Goal: Communication & Community: Answer question/provide support

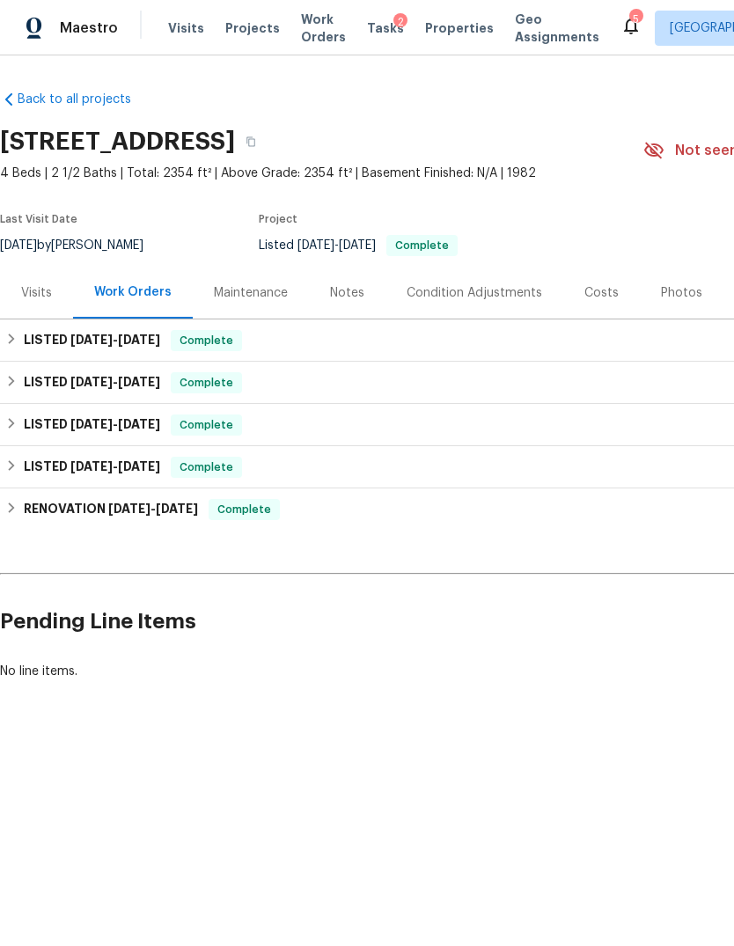
click at [86, 26] on span "Maestro" at bounding box center [89, 28] width 58 height 18
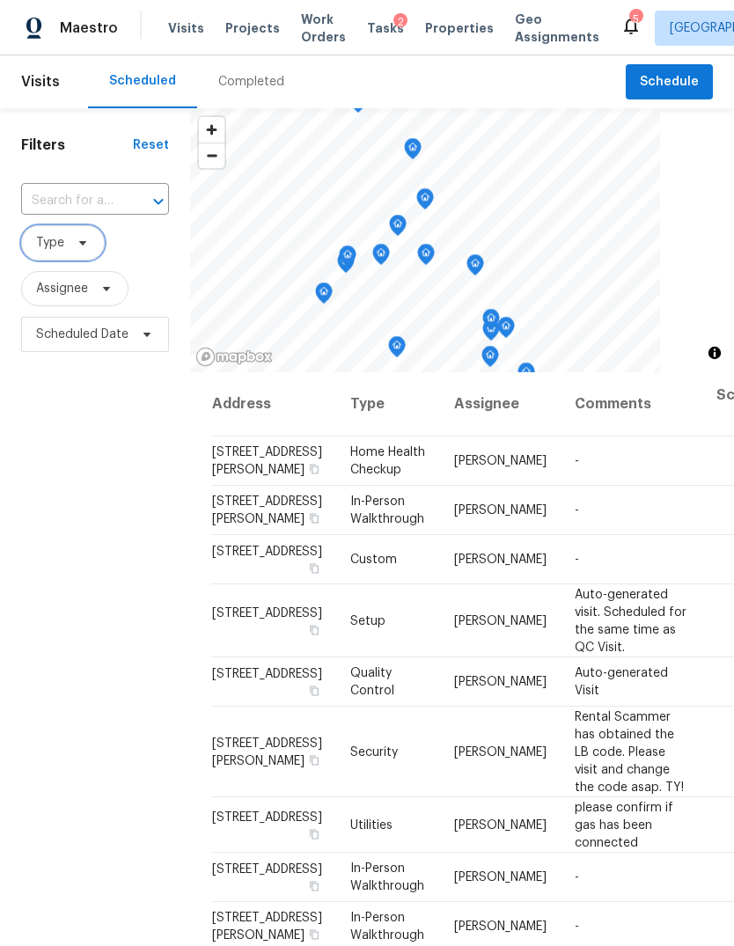
click at [52, 261] on span "Type" at bounding box center [63, 242] width 84 height 35
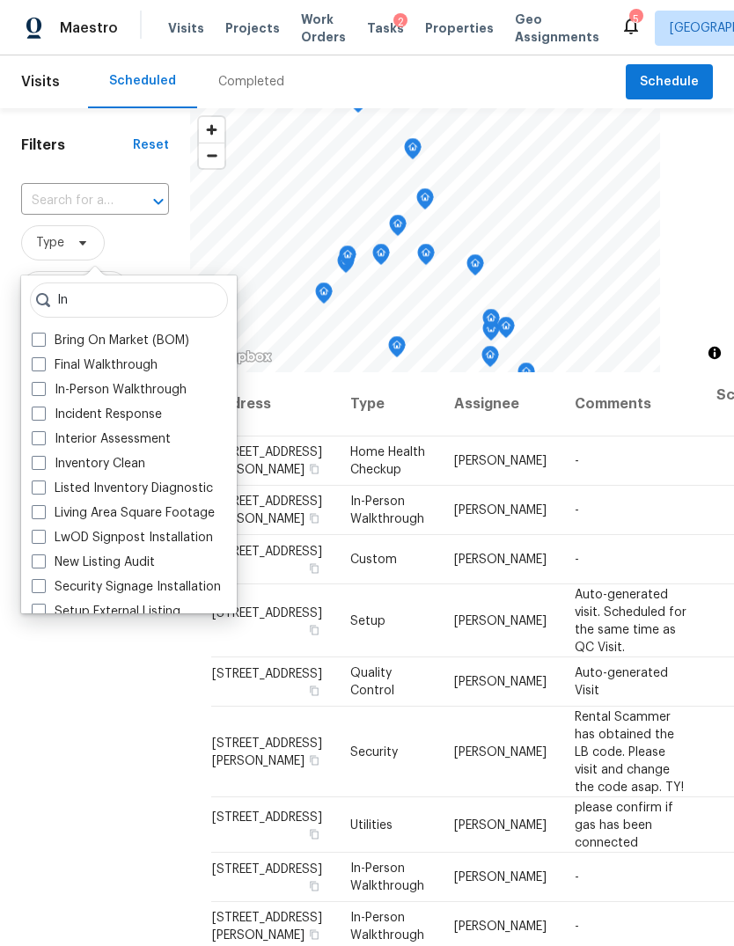
type input "In"
click at [90, 391] on label "In-Person Walkthrough" at bounding box center [109, 390] width 155 height 18
click at [43, 391] on input "In-Person Walkthrough" at bounding box center [37, 386] width 11 height 11
checkbox input "true"
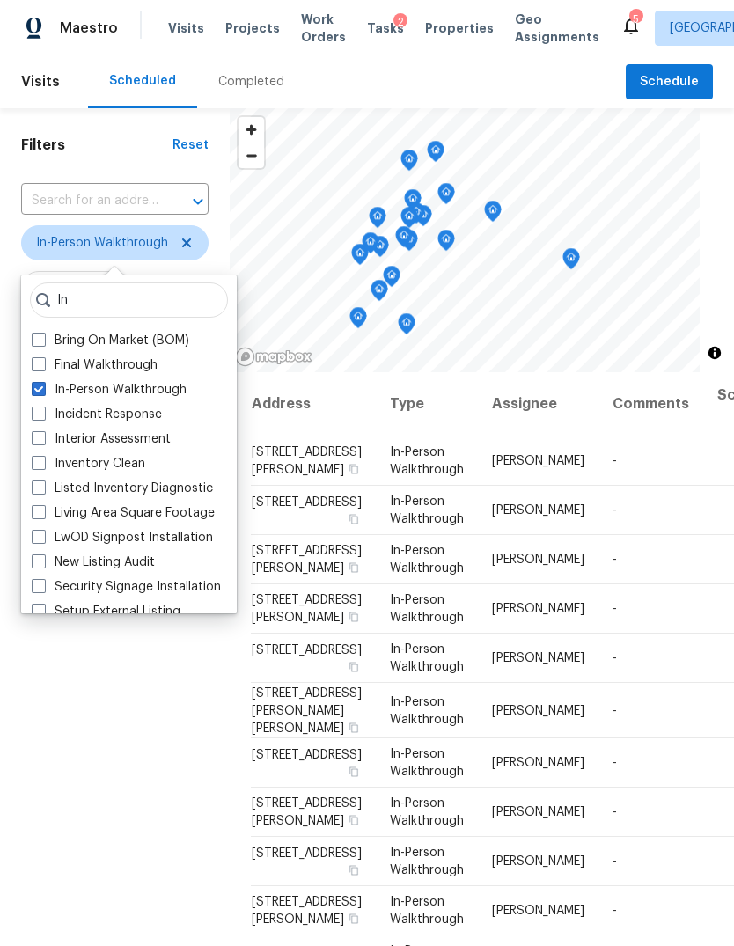
click at [107, 555] on label "New Listing Audit" at bounding box center [93, 563] width 123 height 18
click at [43, 555] on input "New Listing Audit" at bounding box center [37, 559] width 11 height 11
checkbox input "true"
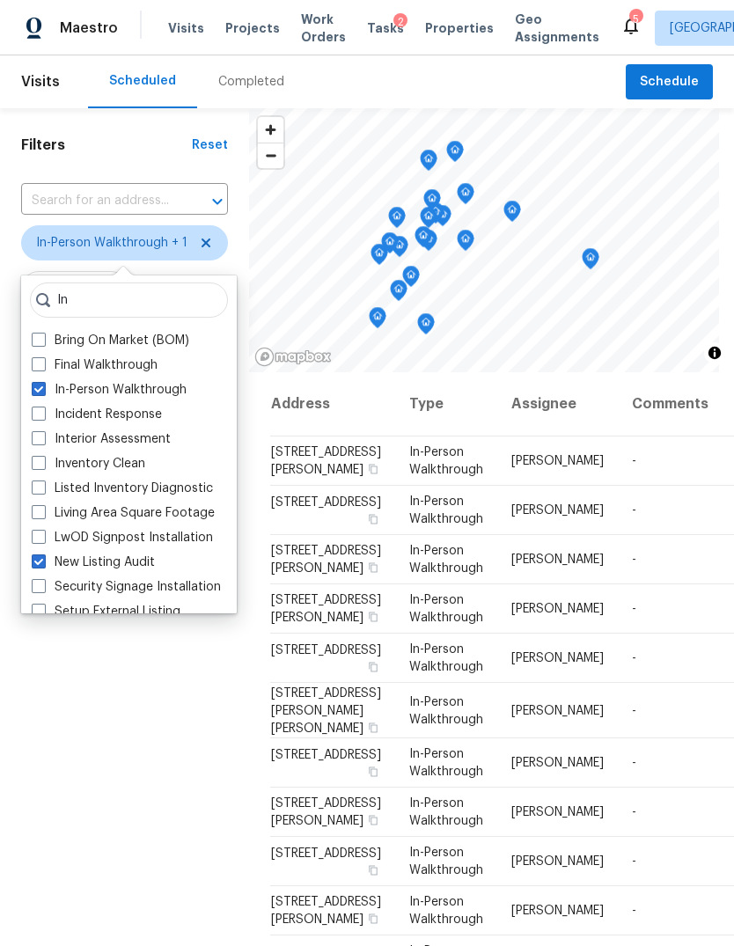
click at [92, 420] on label "Incident Response" at bounding box center [97, 415] width 130 height 18
click at [43, 417] on input "Incident Response" at bounding box center [37, 411] width 11 height 11
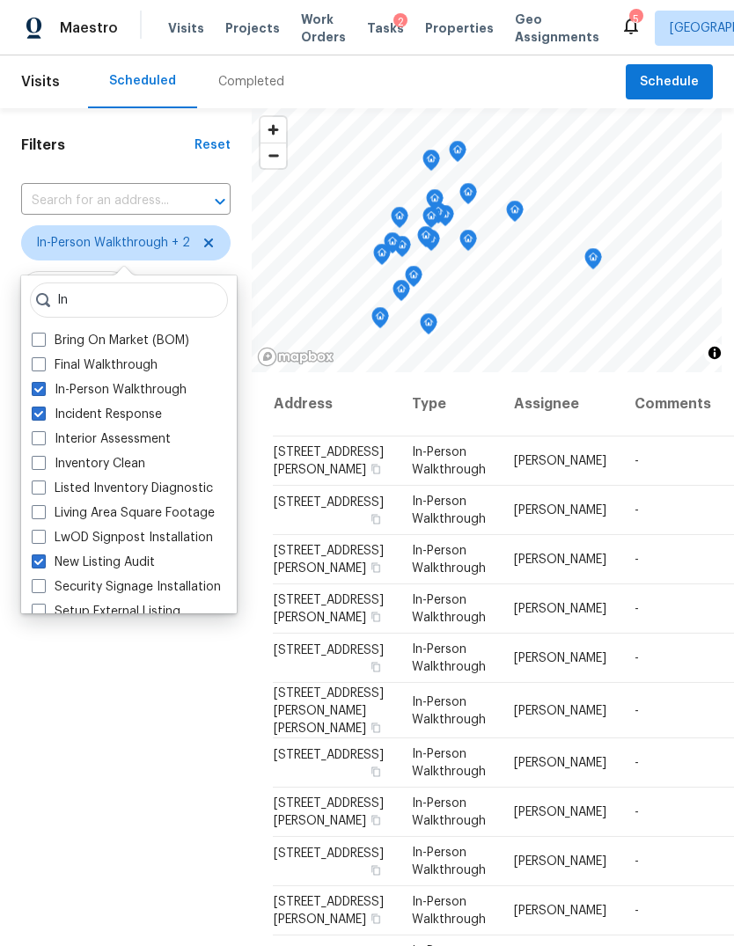
click at [57, 417] on label "Incident Response" at bounding box center [97, 415] width 130 height 18
click at [43, 417] on input "Incident Response" at bounding box center [37, 411] width 11 height 11
checkbox input "false"
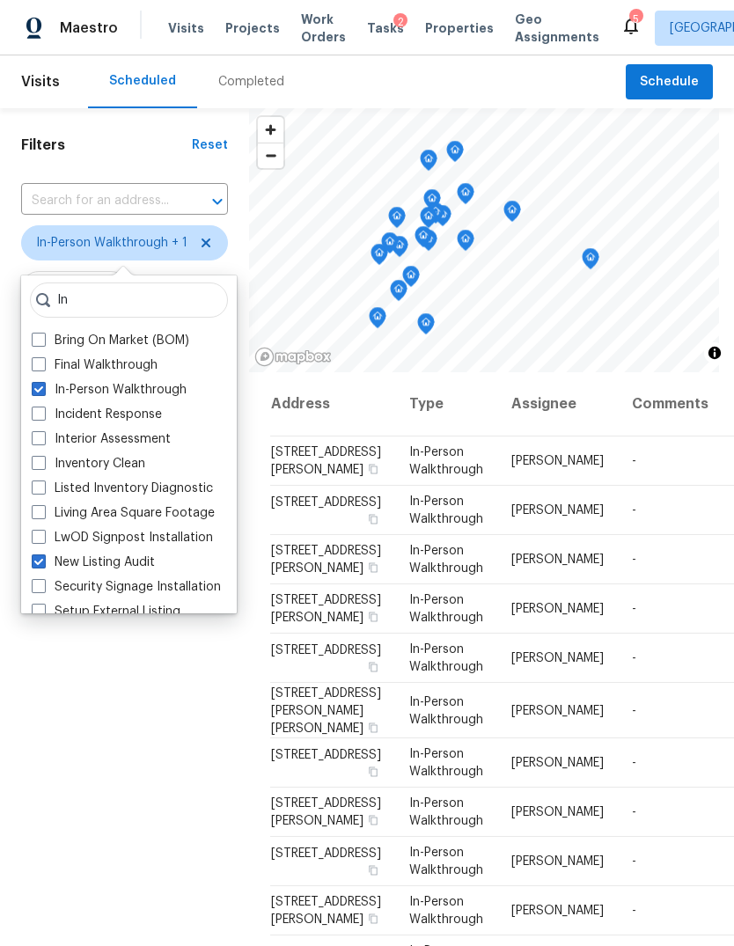
click at [37, 563] on span at bounding box center [39, 562] width 14 height 14
click at [37, 563] on input "New Listing Audit" at bounding box center [37, 559] width 11 height 11
checkbox input "false"
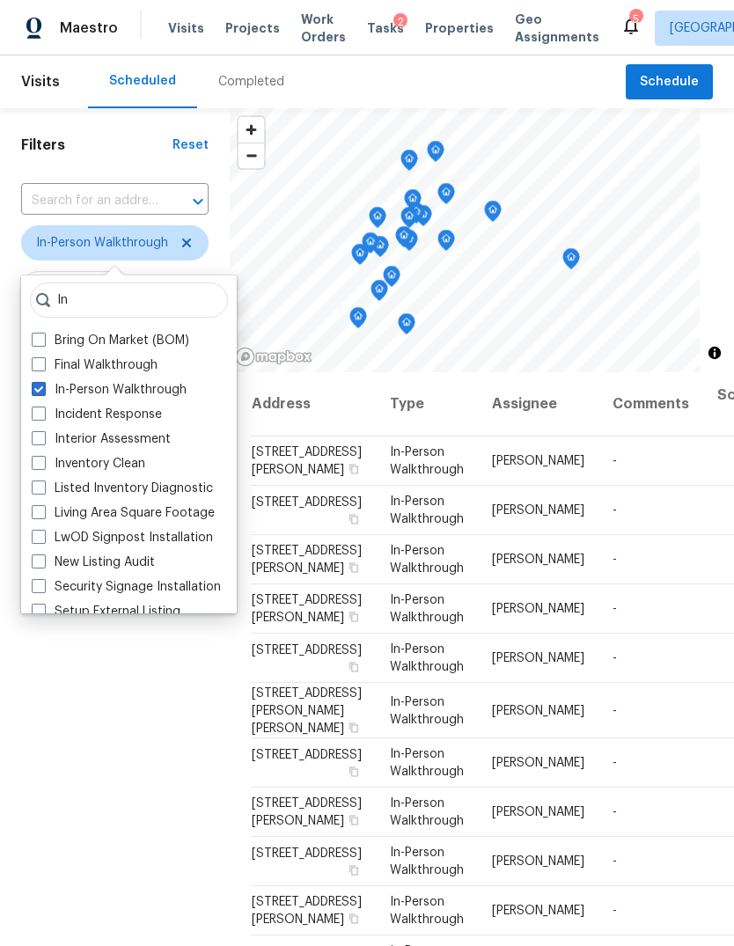
click at [128, 880] on div "Filters Reset ​ In-Person Walkthrough Assignee Scheduled Date" at bounding box center [115, 618] width 230 height 1021
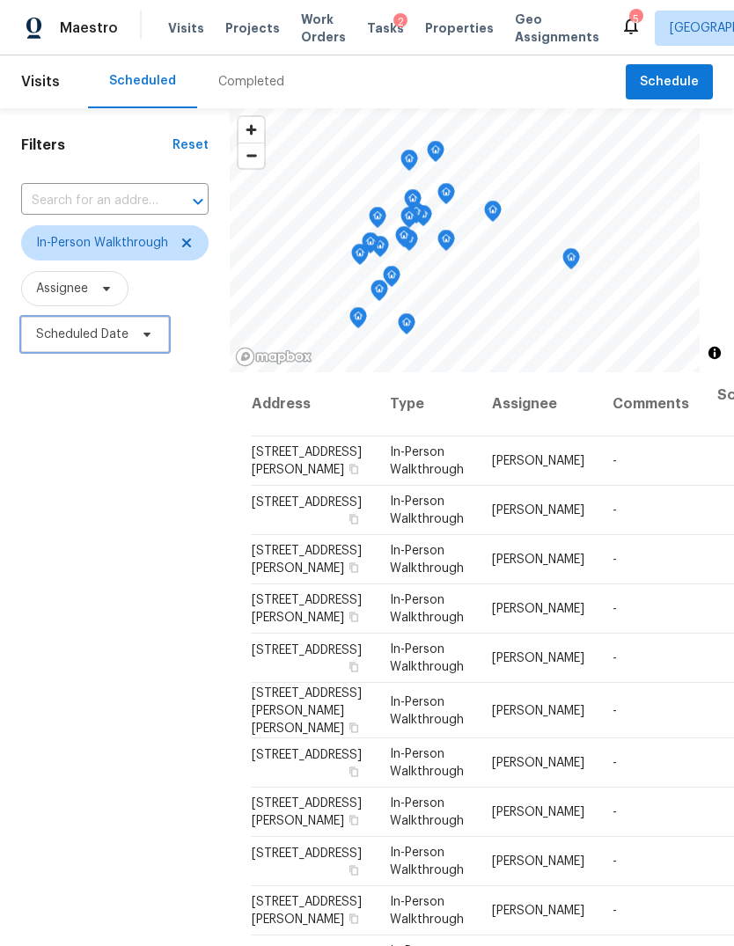
click at [131, 351] on span "Scheduled Date" at bounding box center [95, 334] width 148 height 35
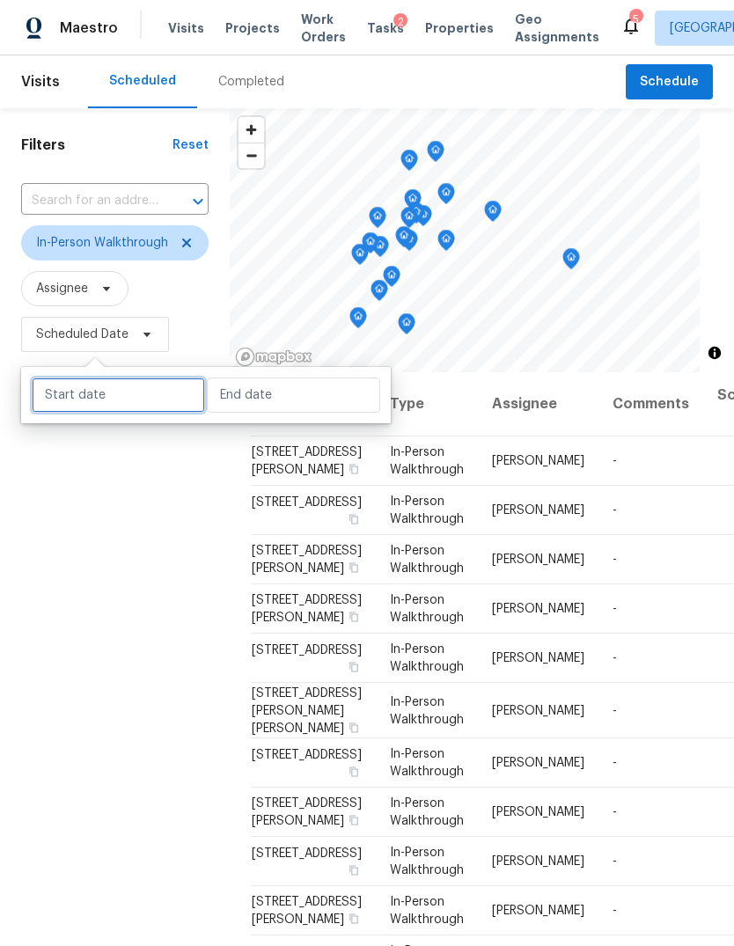
click at [133, 408] on input "text" at bounding box center [118, 395] width 173 height 35
select select "7"
select select "2025"
select select "8"
select select "2025"
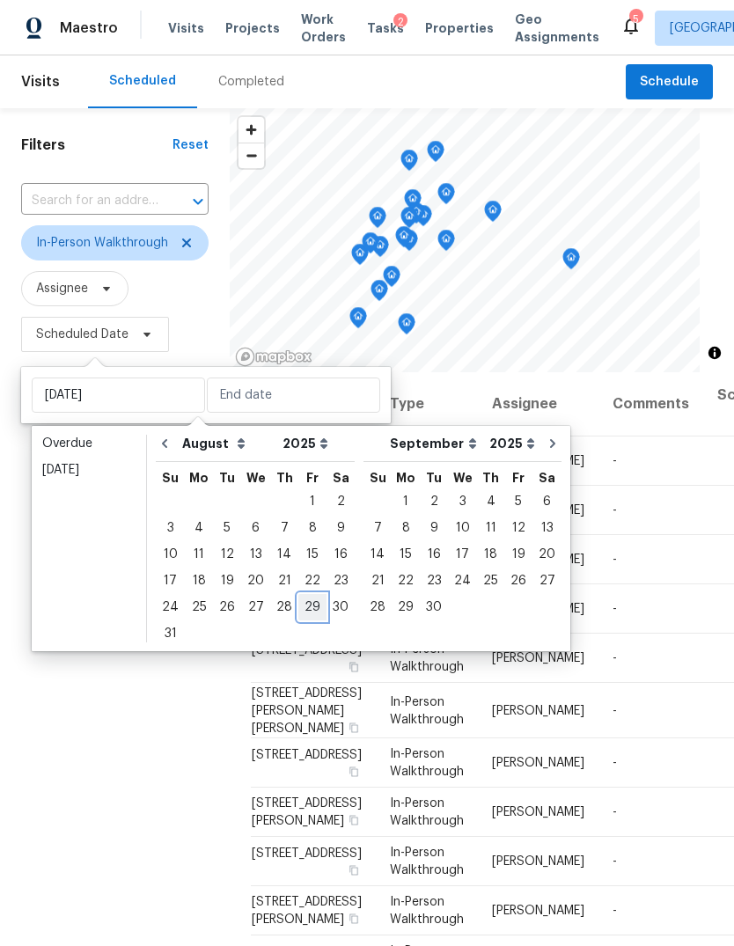
click at [301, 599] on div "29" at bounding box center [312, 607] width 28 height 25
type input "[DATE]"
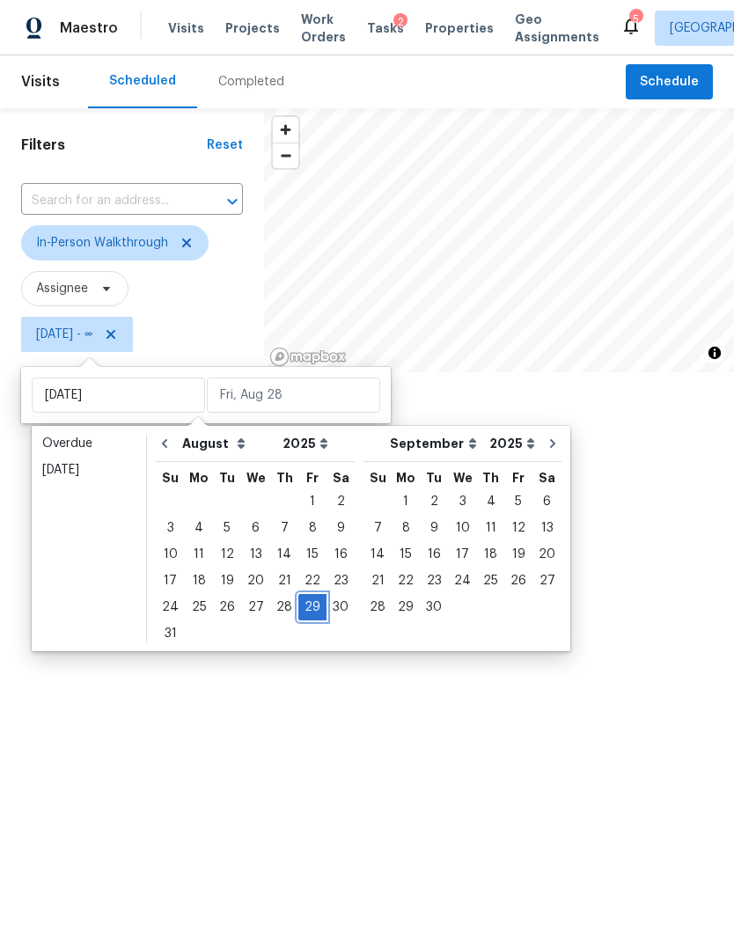
click at [303, 602] on div "29" at bounding box center [312, 607] width 28 height 25
type input "[DATE]"
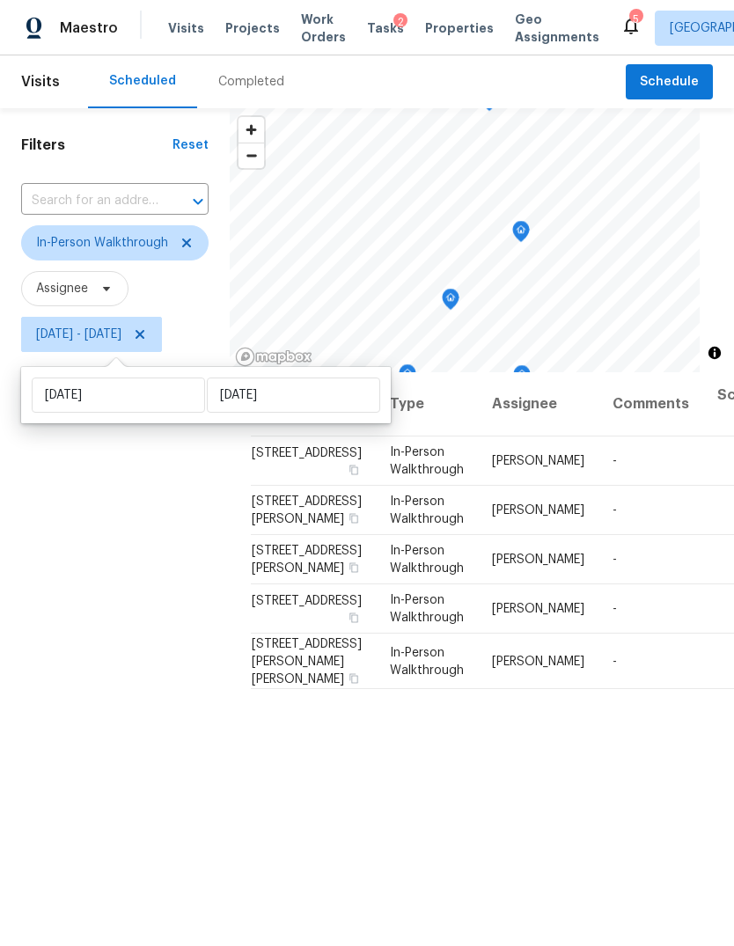
click at [87, 740] on div "Filters Reset ​ In-Person Walkthrough Assignee Fri, Aug 29 - Fri, Aug 29" at bounding box center [115, 618] width 230 height 1021
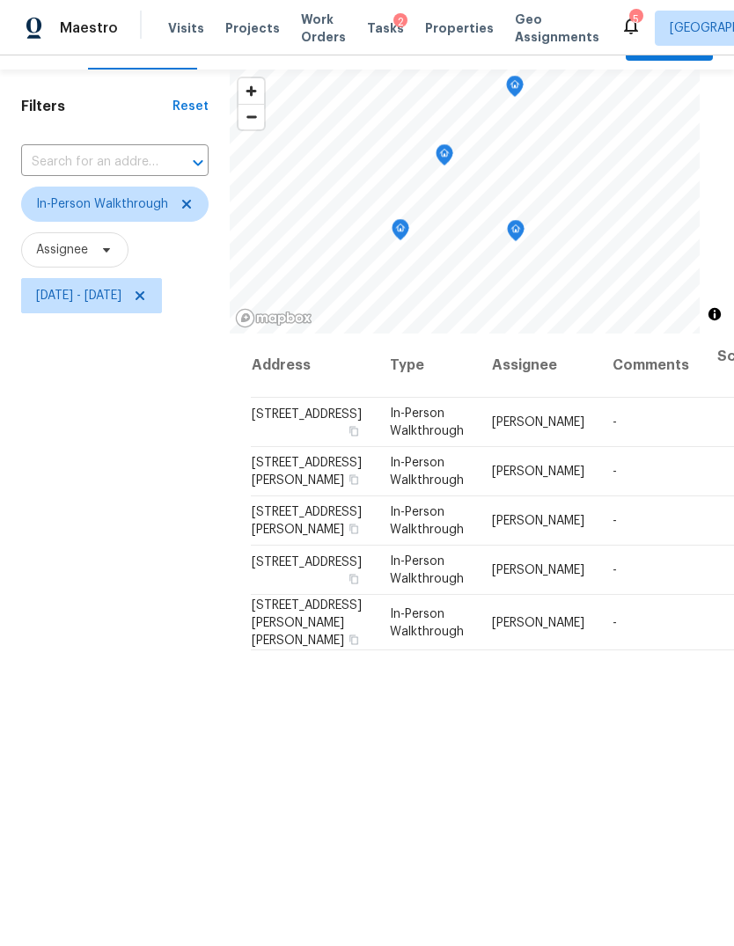
scroll to position [40, 0]
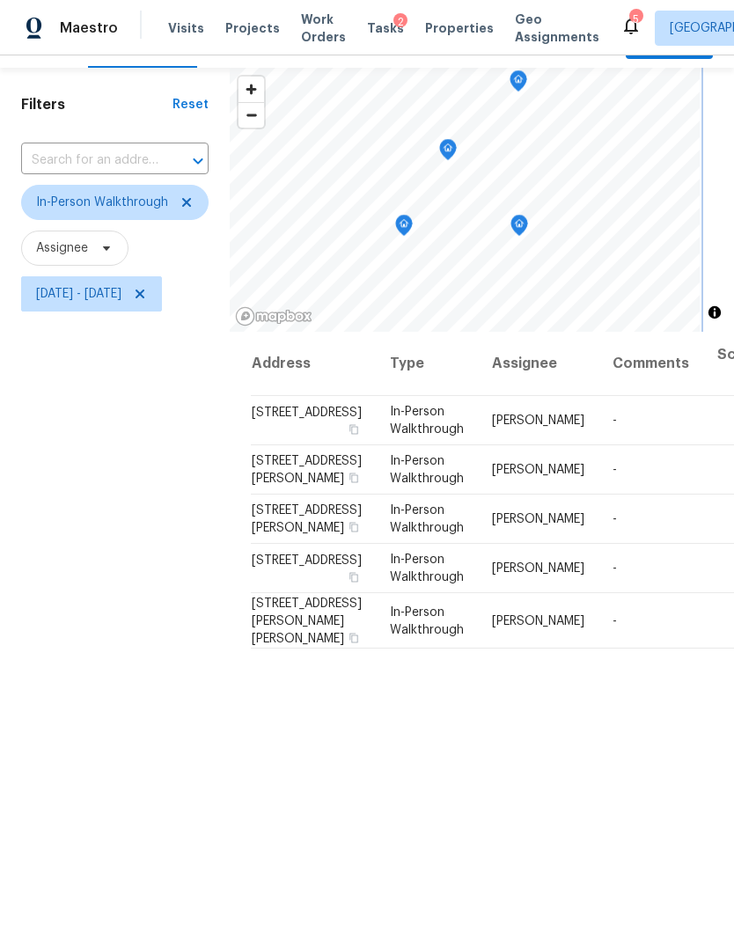
click at [518, 216] on icon "Map marker" at bounding box center [520, 226] width 18 height 22
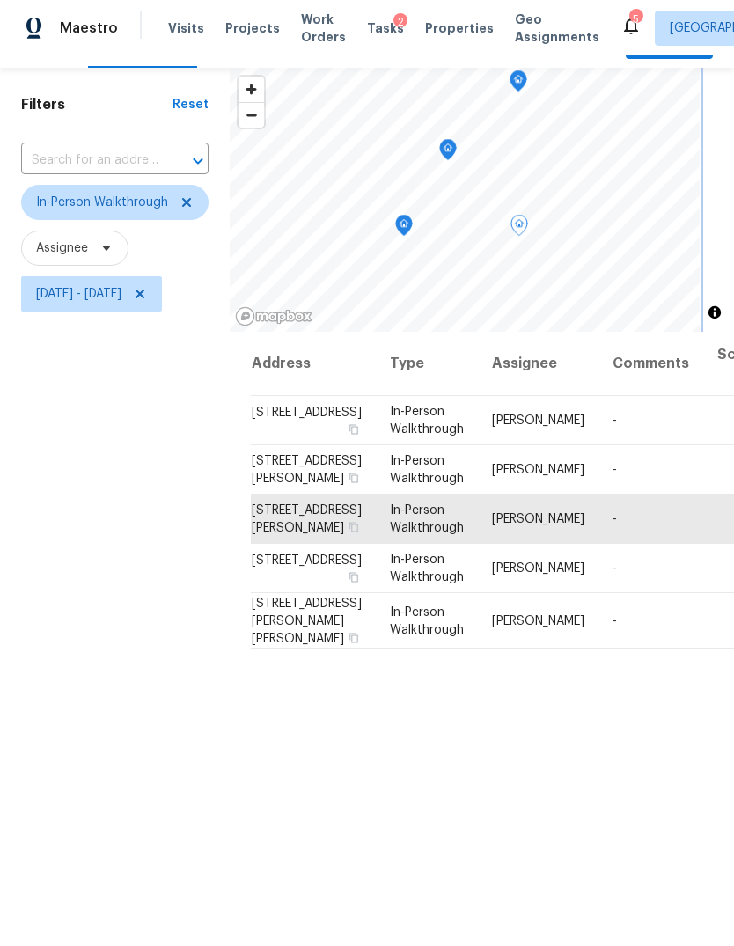
click at [398, 237] on div "Map marker" at bounding box center [404, 228] width 18 height 27
click at [409, 227] on icon "Map marker" at bounding box center [405, 237] width 16 height 20
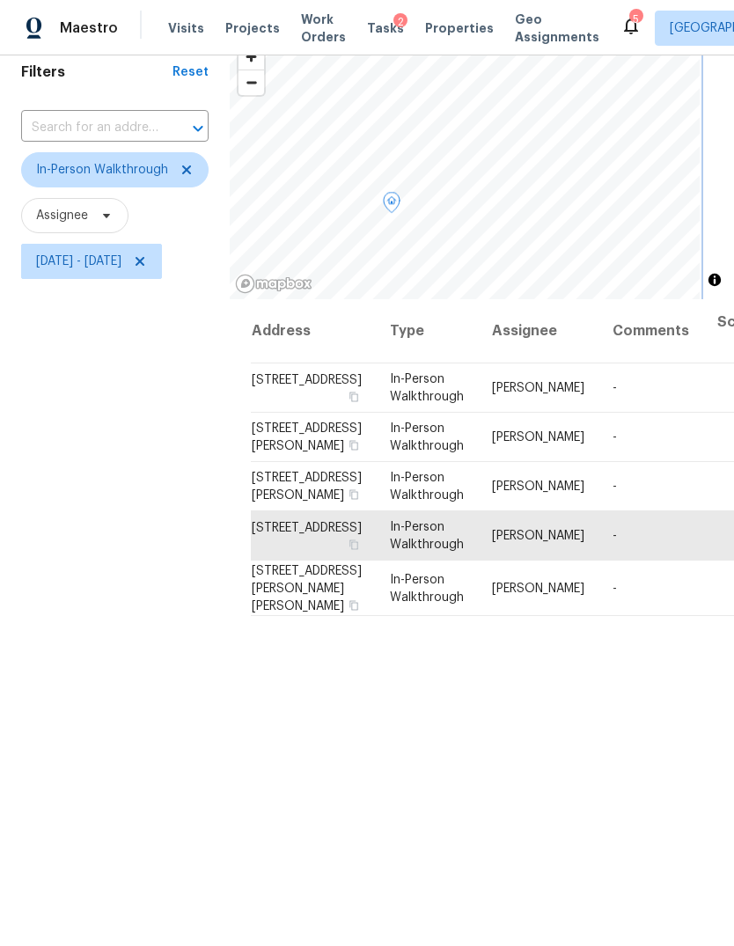
scroll to position [57, 0]
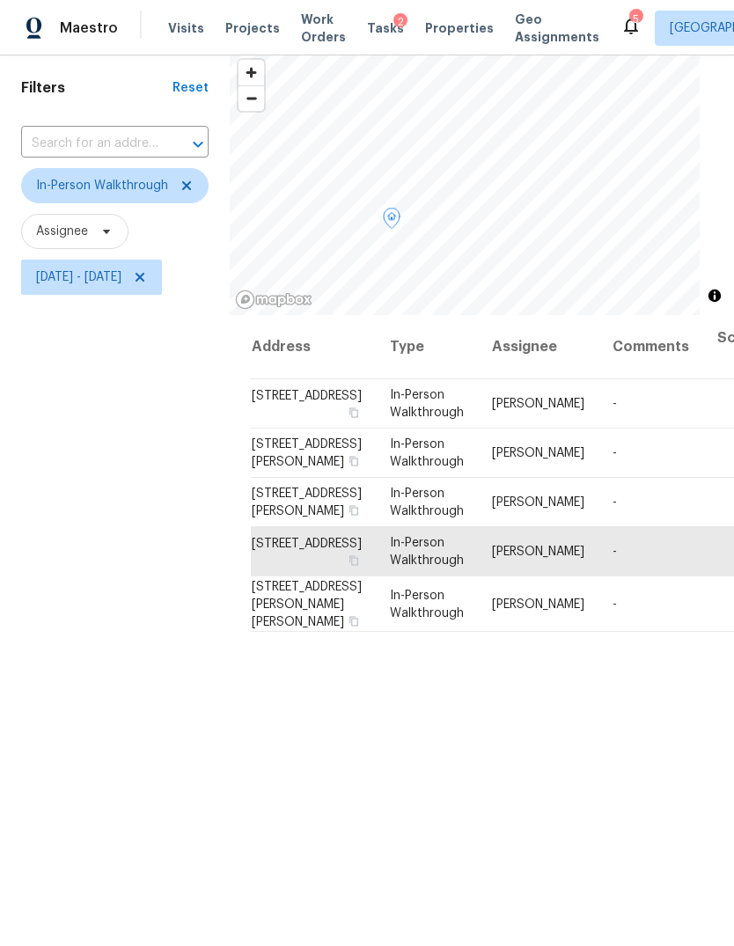
click at [0, 0] on icon at bounding box center [0, 0] width 0 height 0
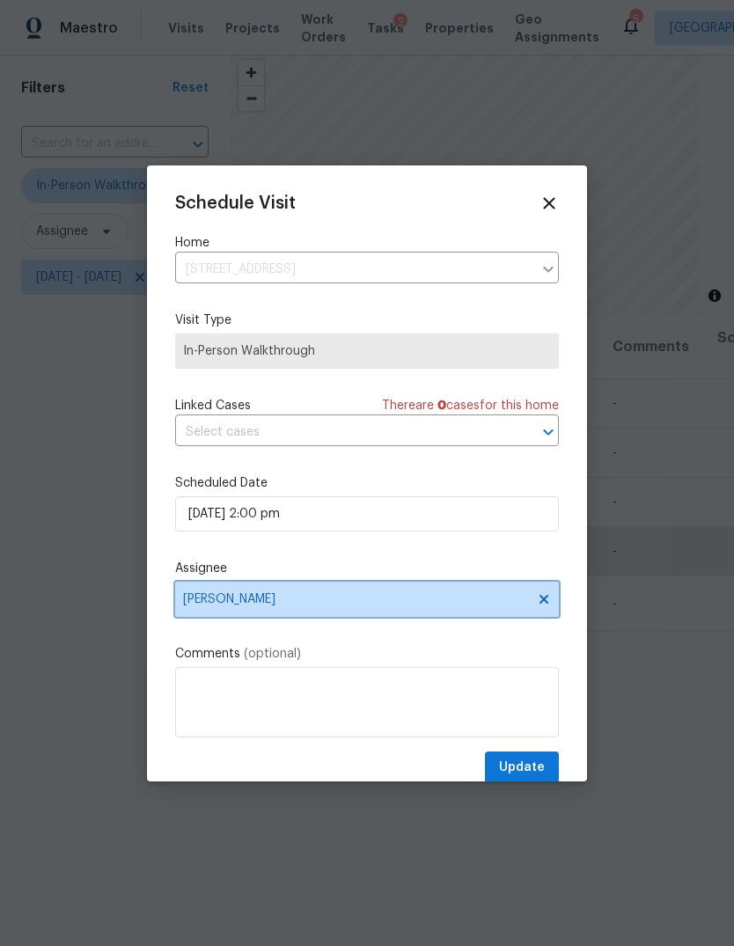
click at [416, 606] on span "[PERSON_NAME]" at bounding box center [355, 599] width 345 height 14
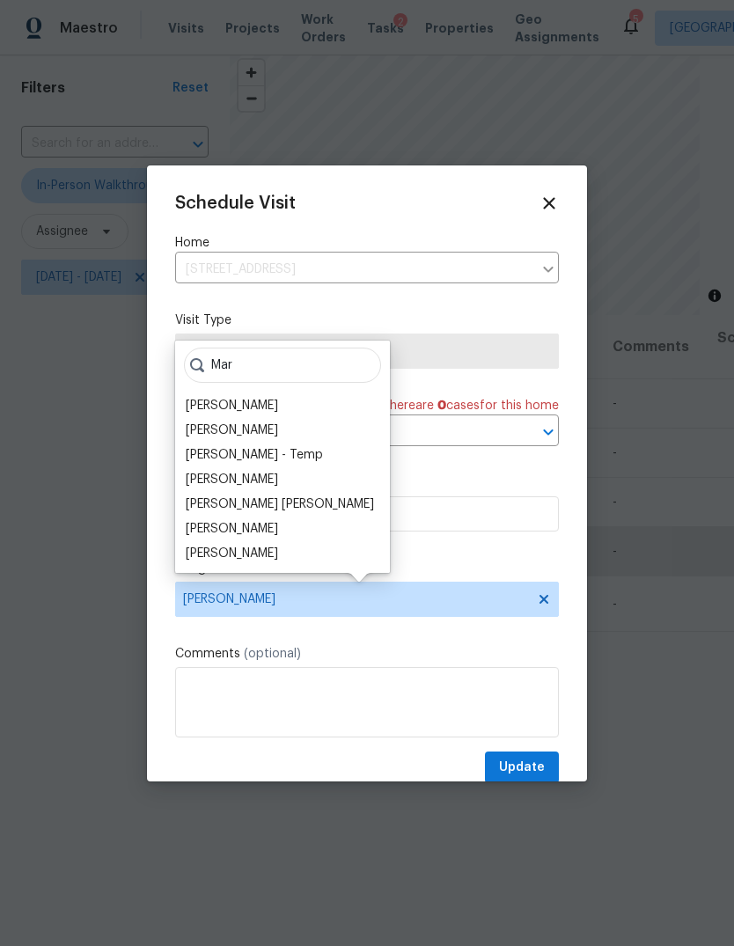
type input "Mar"
click at [267, 528] on div "[PERSON_NAME]" at bounding box center [232, 529] width 92 height 18
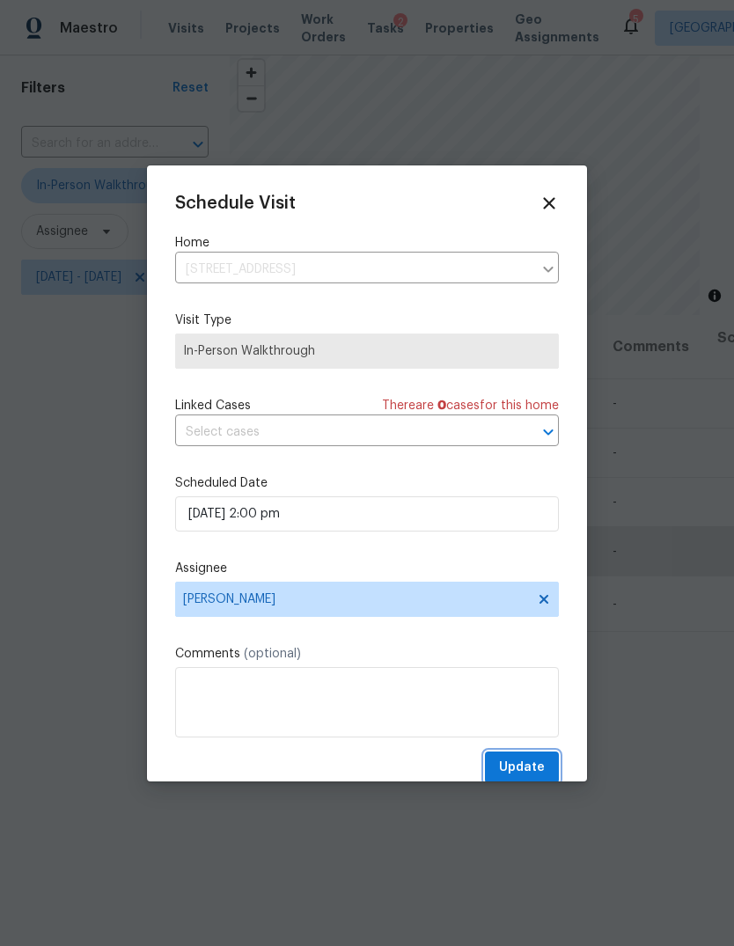
click at [529, 779] on span "Update" at bounding box center [522, 768] width 46 height 22
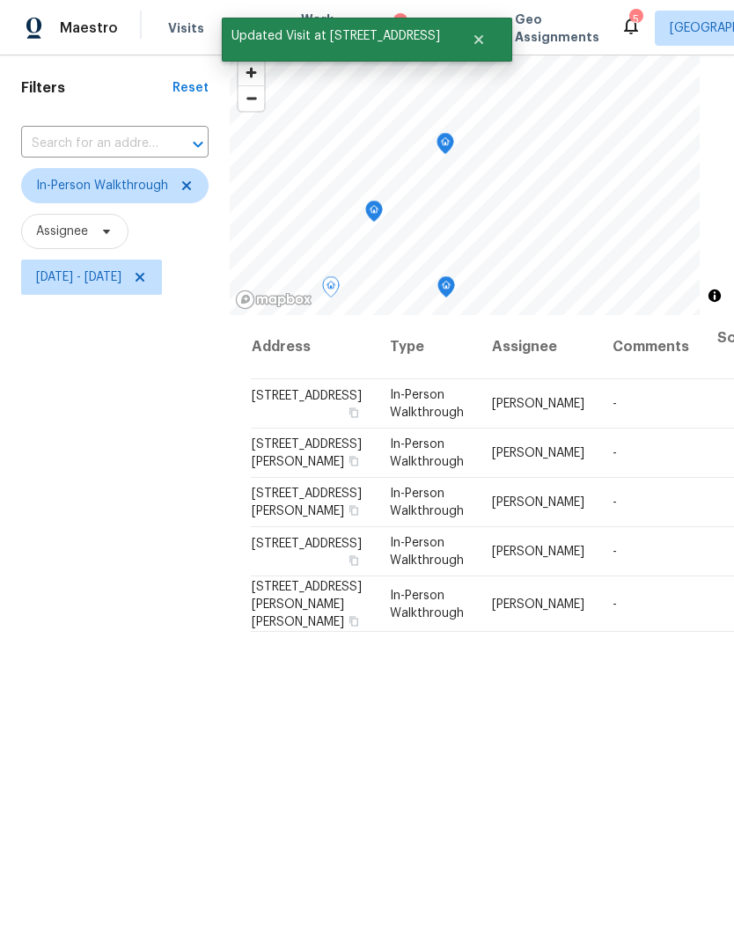
click at [448, 150] on icon "Map marker" at bounding box center [445, 144] width 16 height 20
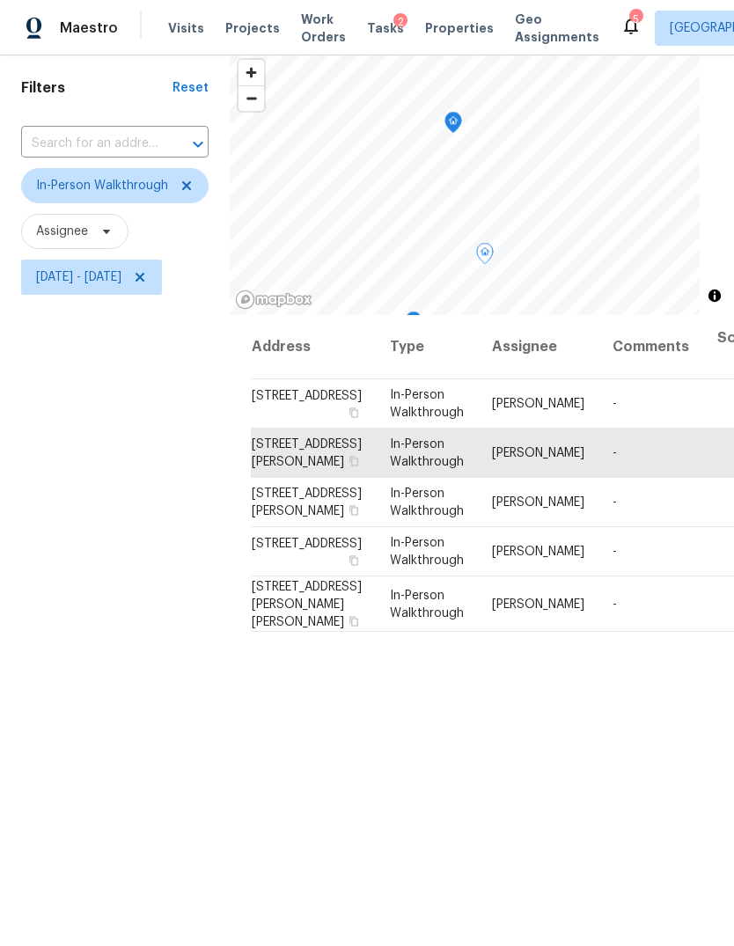
click at [461, 121] on icon "Map marker" at bounding box center [453, 123] width 16 height 20
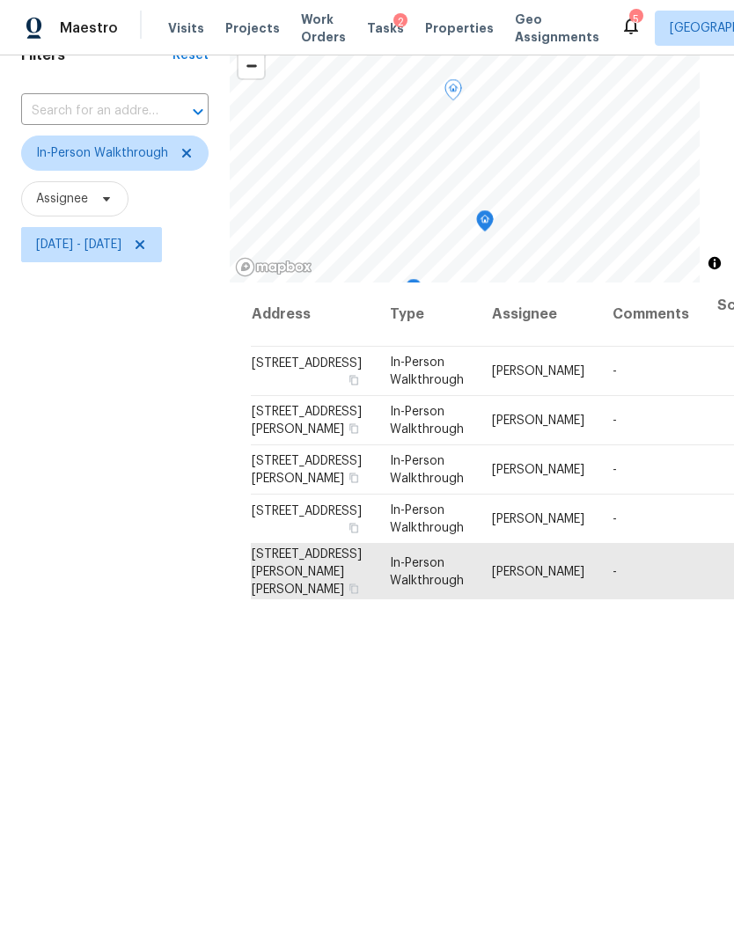
scroll to position [92, 0]
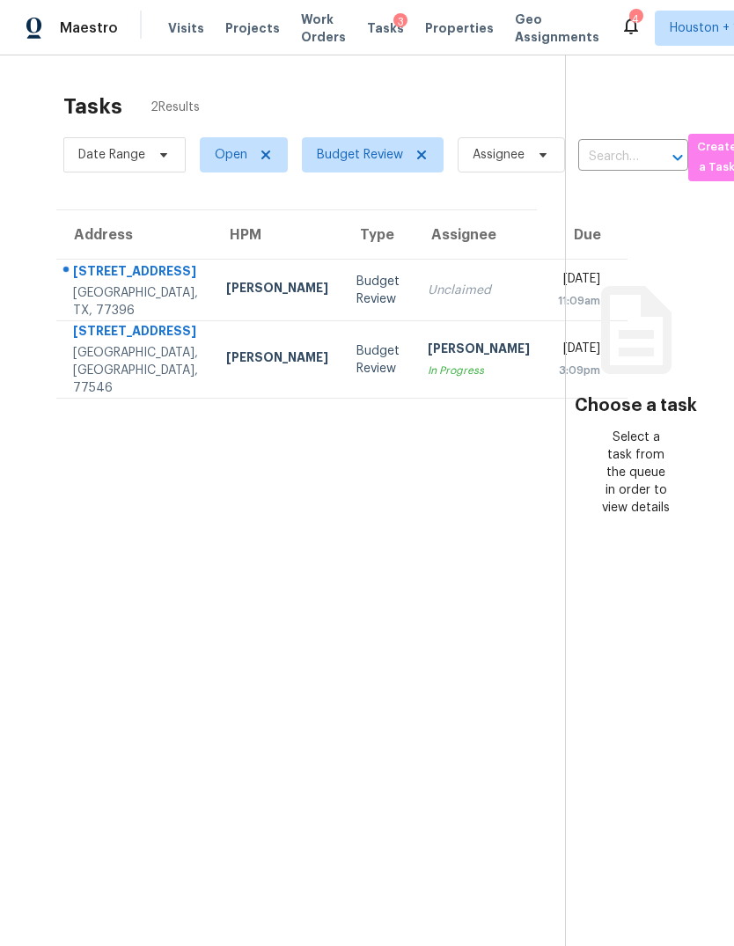
click at [414, 368] on td "Luis Chavez In Progress" at bounding box center [479, 359] width 130 height 77
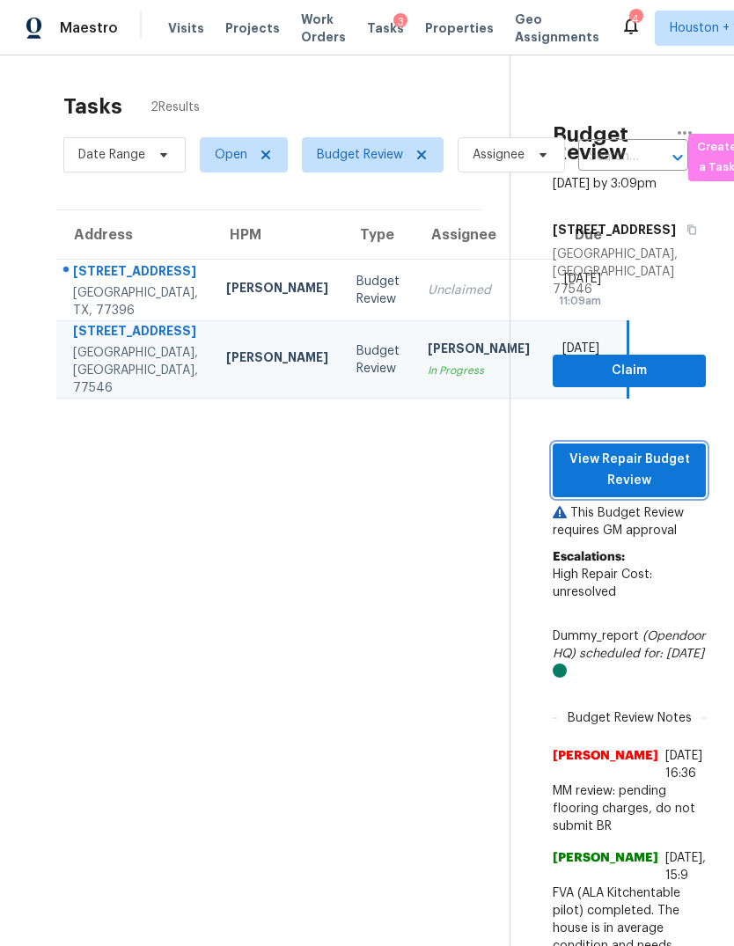
click at [683, 492] on span "View Repair Budget Review" at bounding box center [629, 470] width 125 height 43
click at [544, 321] on td "Fri, Aug 29th 2025 11:09am" at bounding box center [586, 291] width 85 height 62
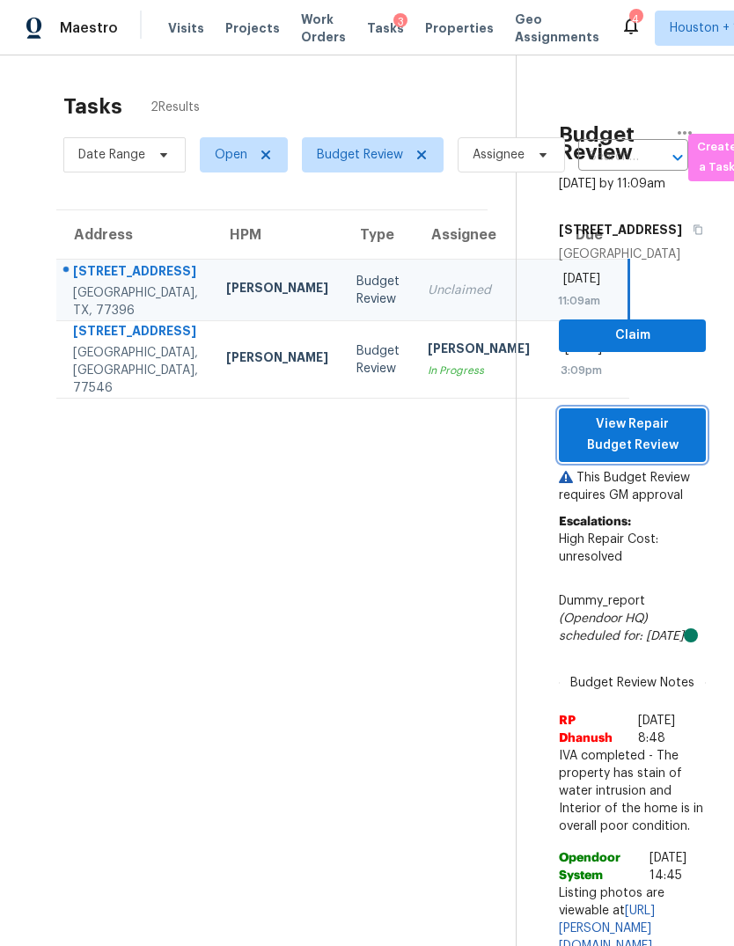
click at [670, 438] on span "View Repair Budget Review" at bounding box center [632, 435] width 119 height 43
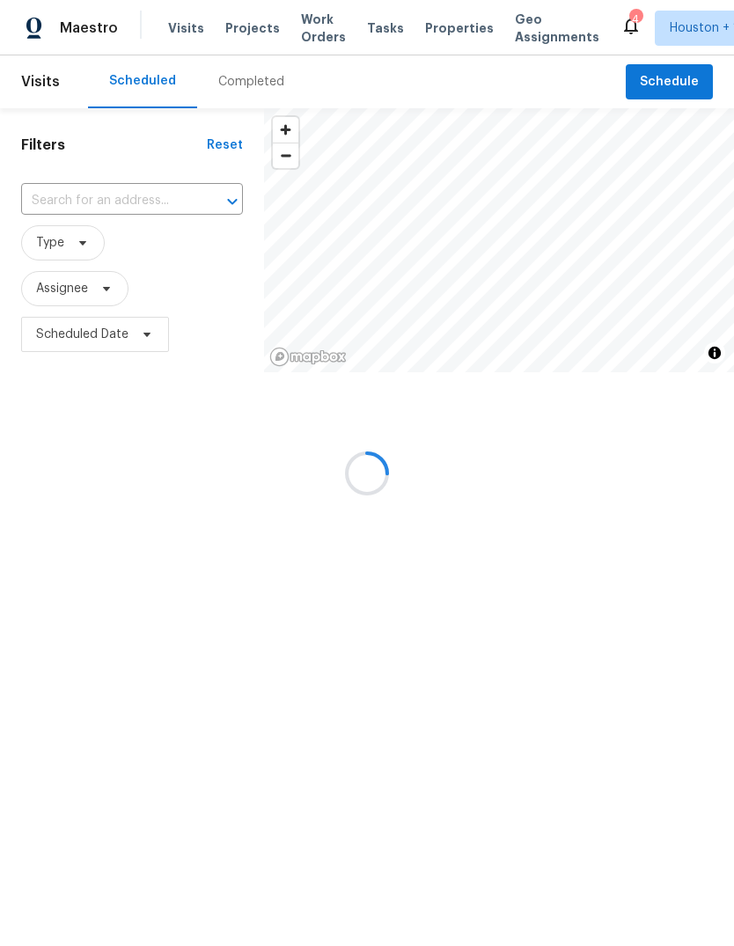
click at [274, 87] on div at bounding box center [367, 473] width 734 height 946
click at [260, 77] on div at bounding box center [367, 473] width 734 height 946
click at [252, 77] on div at bounding box center [367, 473] width 734 height 946
click at [236, 99] on div at bounding box center [367, 473] width 734 height 946
click at [261, 80] on div at bounding box center [367, 473] width 734 height 946
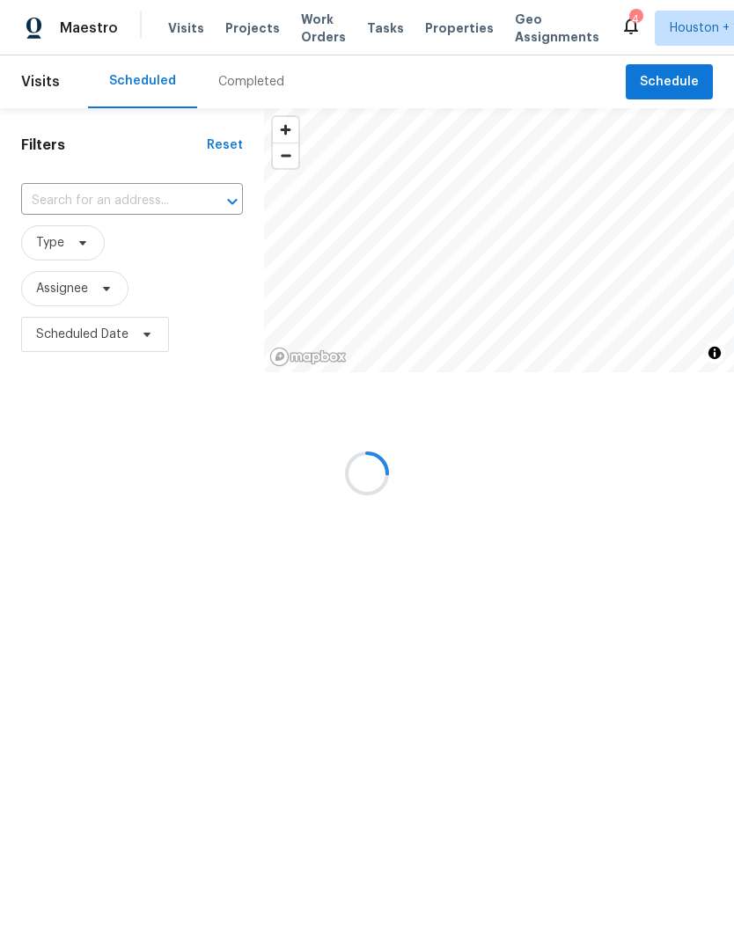
click at [255, 99] on div at bounding box center [367, 473] width 734 height 946
click at [232, 84] on div "Completed" at bounding box center [251, 82] width 66 height 18
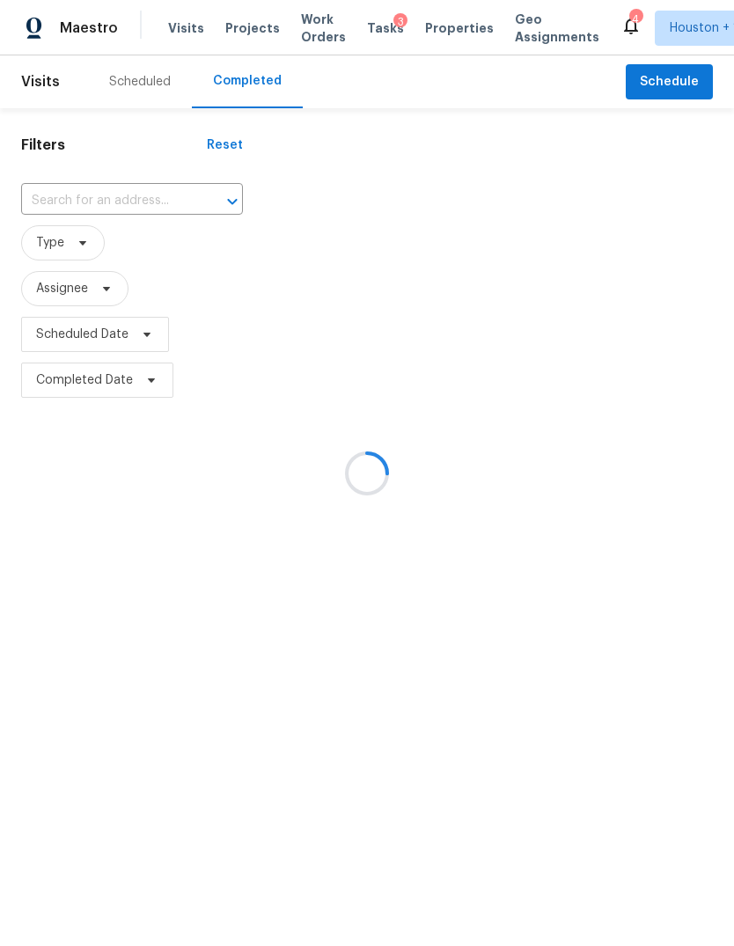
click at [231, 79] on div at bounding box center [367, 473] width 734 height 946
click at [64, 205] on input "text" at bounding box center [107, 200] width 173 height 27
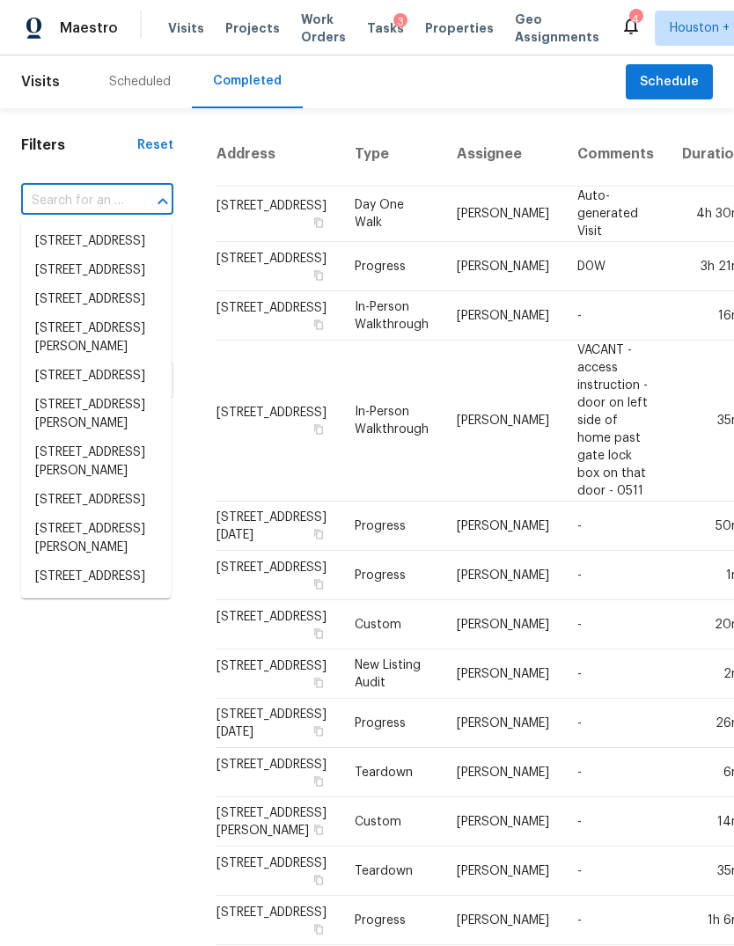
click at [54, 191] on input "text" at bounding box center [72, 200] width 103 height 27
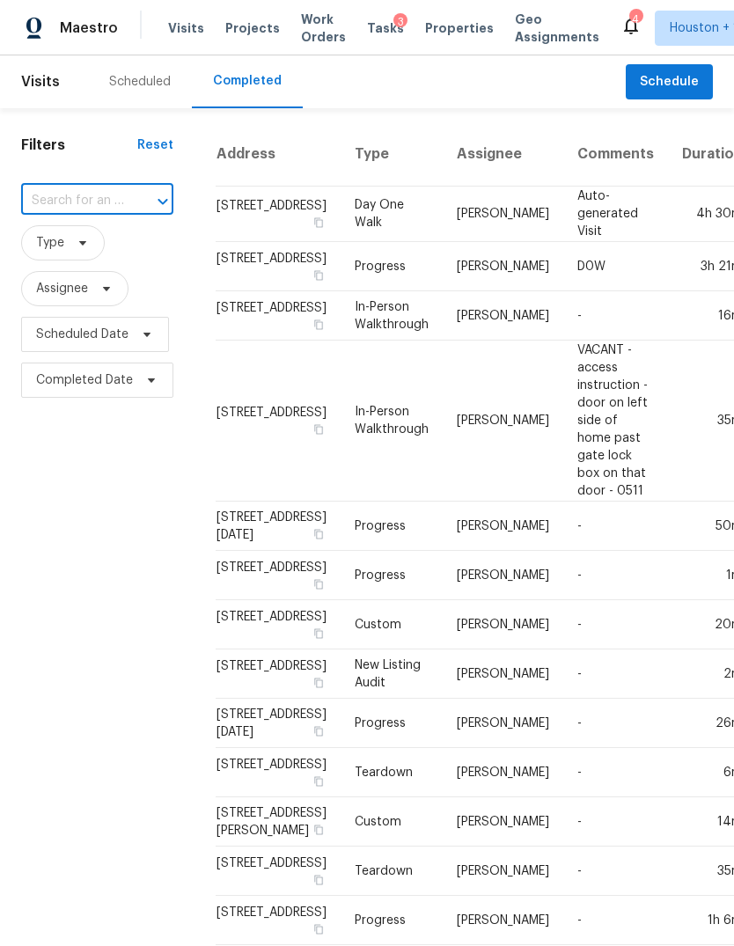
paste input "[STREET_ADDRESS]"
type input "17011 Star Lake Ct, Humble, TX 77396"
click at [58, 252] on li "17011 Star Lake Ct, Humble, TX 77396" at bounding box center [96, 241] width 150 height 29
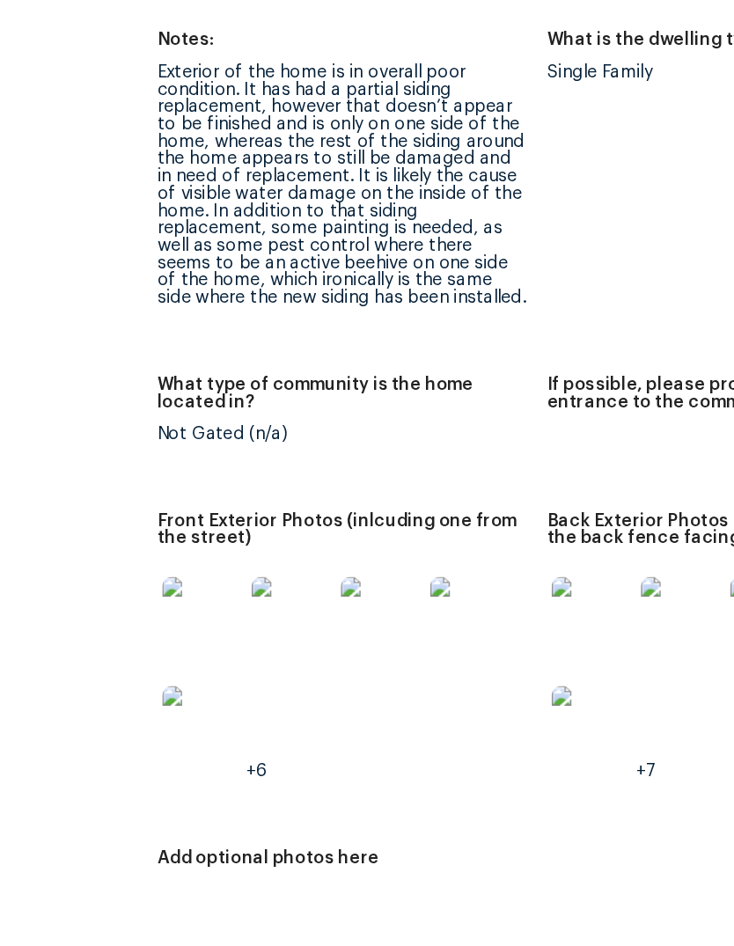
scroll to position [795, 24]
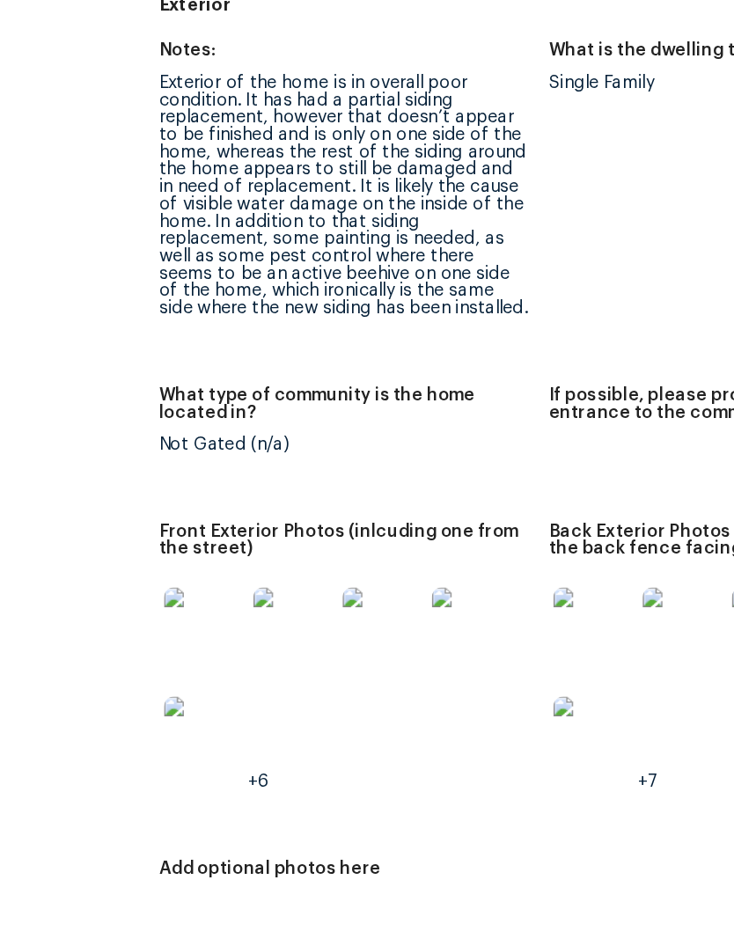
click at [195, 515] on img at bounding box center [223, 543] width 56 height 56
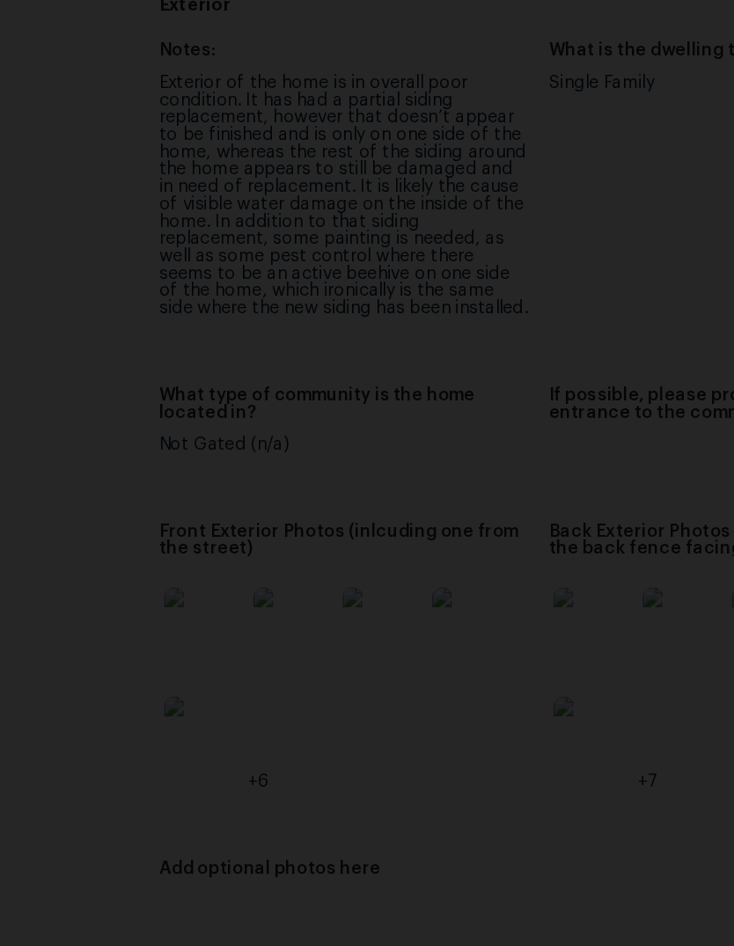
click at [461, 350] on img "Lightbox" at bounding box center [177, 473] width 568 height 732
click at [383, 368] on img "Lightbox" at bounding box center [177, 473] width 568 height 732
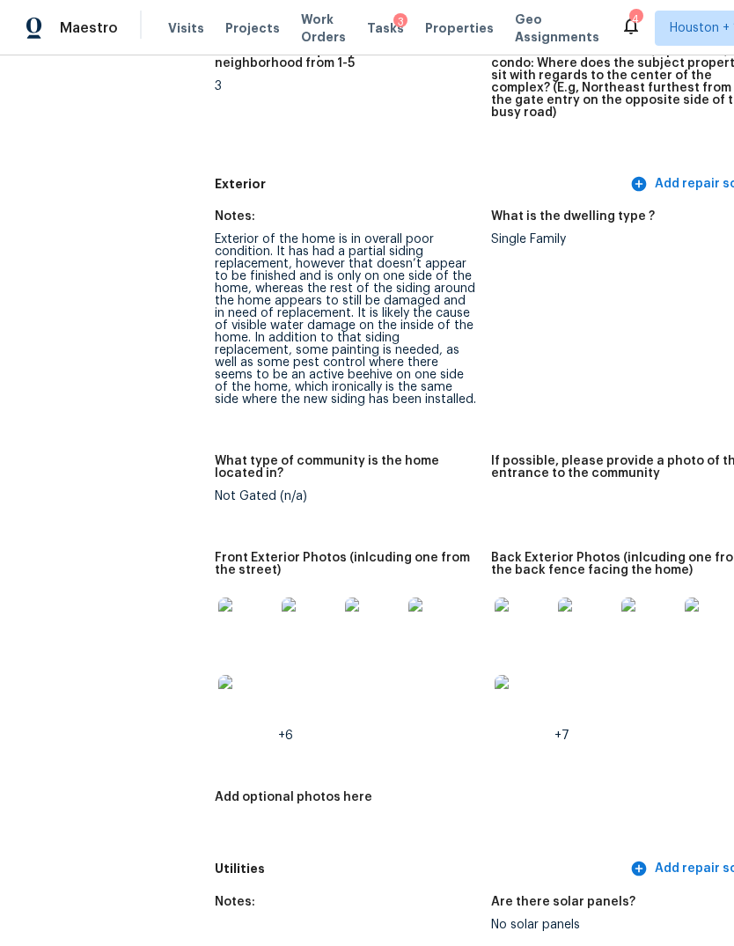
scroll to position [712, 0]
click at [218, 604] on img at bounding box center [246, 626] width 56 height 56
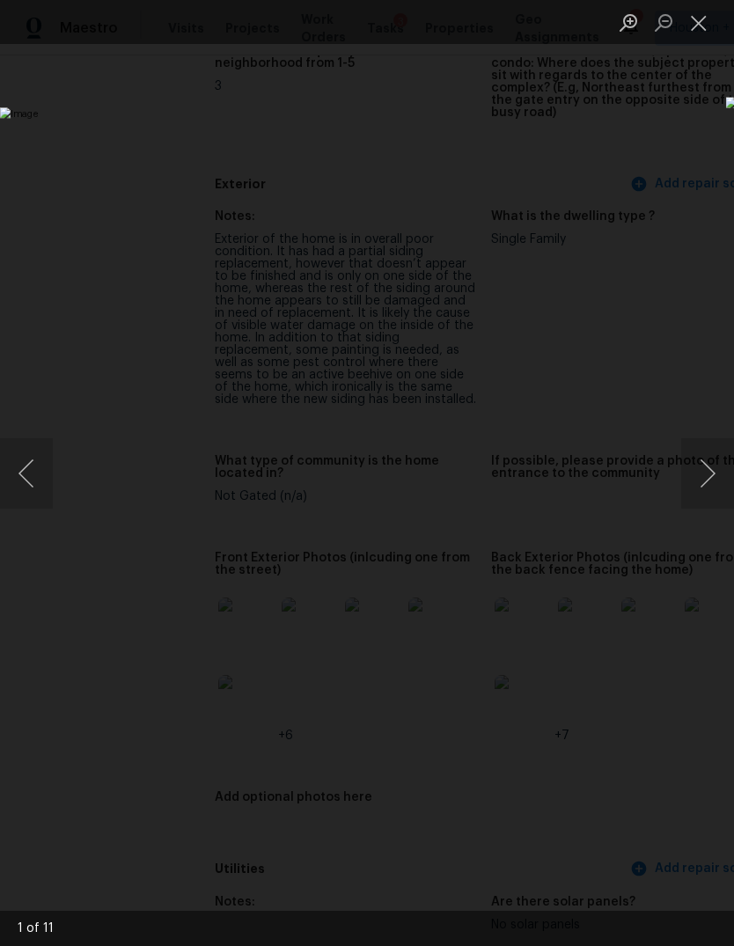
click at [691, 469] on button "Next image" at bounding box center [707, 473] width 53 height 70
click at [710, 462] on button "Next image" at bounding box center [707, 473] width 53 height 70
click at [704, 467] on button "Next image" at bounding box center [707, 473] width 53 height 70
click at [701, 468] on button "Next image" at bounding box center [707, 473] width 53 height 70
click at [699, 474] on button "Next image" at bounding box center [707, 473] width 53 height 70
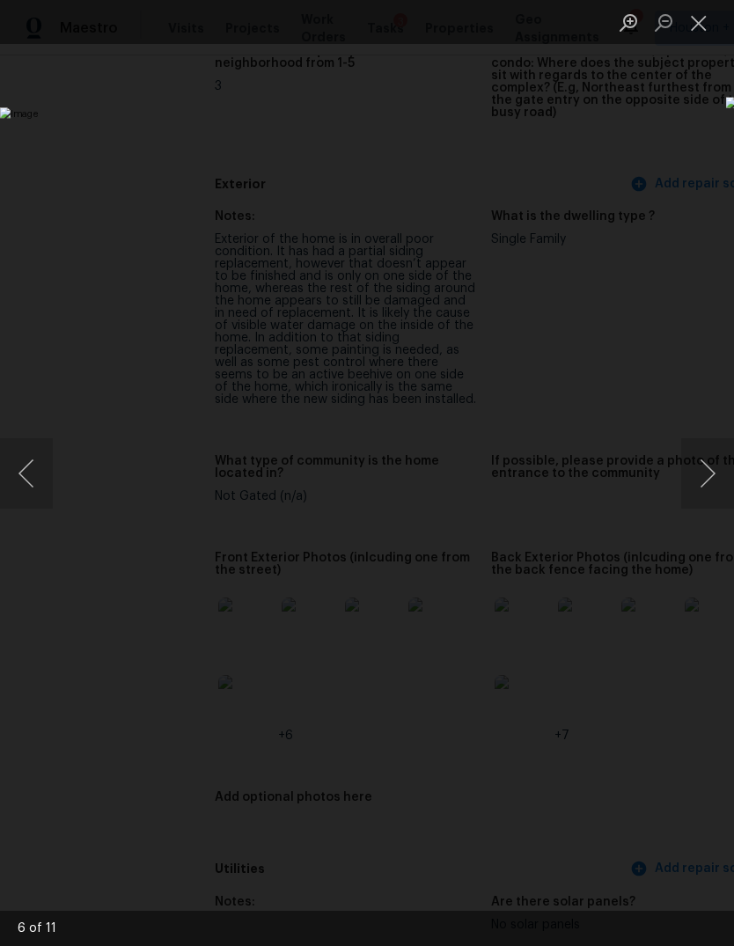
click at [702, 467] on button "Next image" at bounding box center [707, 473] width 53 height 70
click at [703, 469] on button "Next image" at bounding box center [707, 473] width 53 height 70
click at [699, 475] on button "Next image" at bounding box center [707, 473] width 53 height 70
click at [694, 479] on button "Next image" at bounding box center [707, 473] width 53 height 70
click at [702, 476] on button "Next image" at bounding box center [707, 473] width 53 height 70
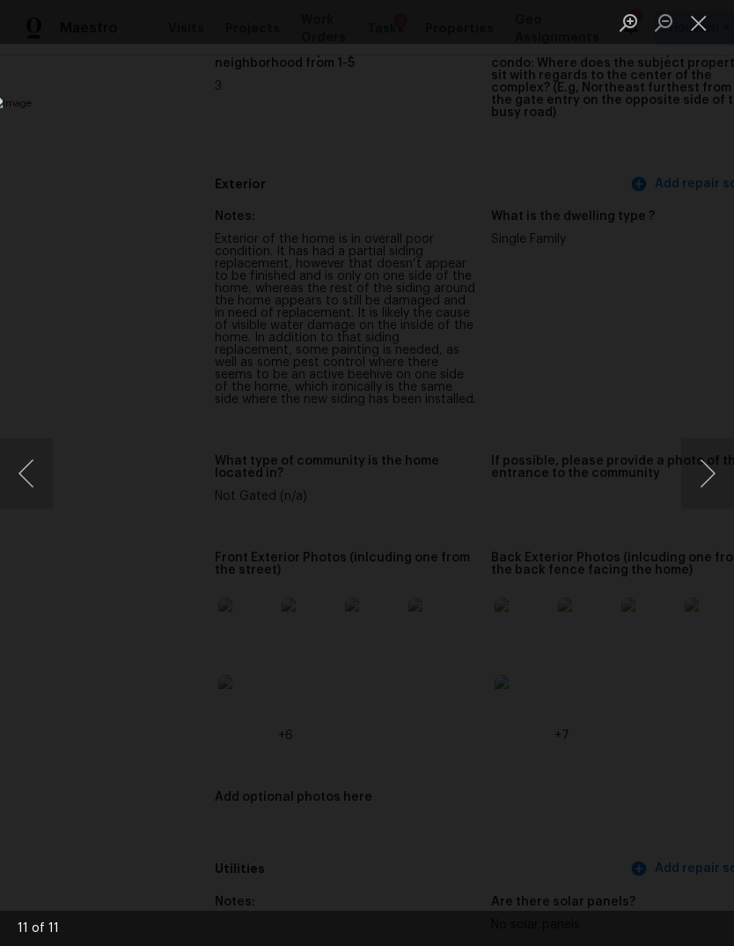
click at [699, 478] on button "Next image" at bounding box center [707, 473] width 53 height 70
click at [701, 481] on button "Next image" at bounding box center [707, 473] width 53 height 70
click at [712, 33] on button "Close lightbox" at bounding box center [698, 22] width 35 height 31
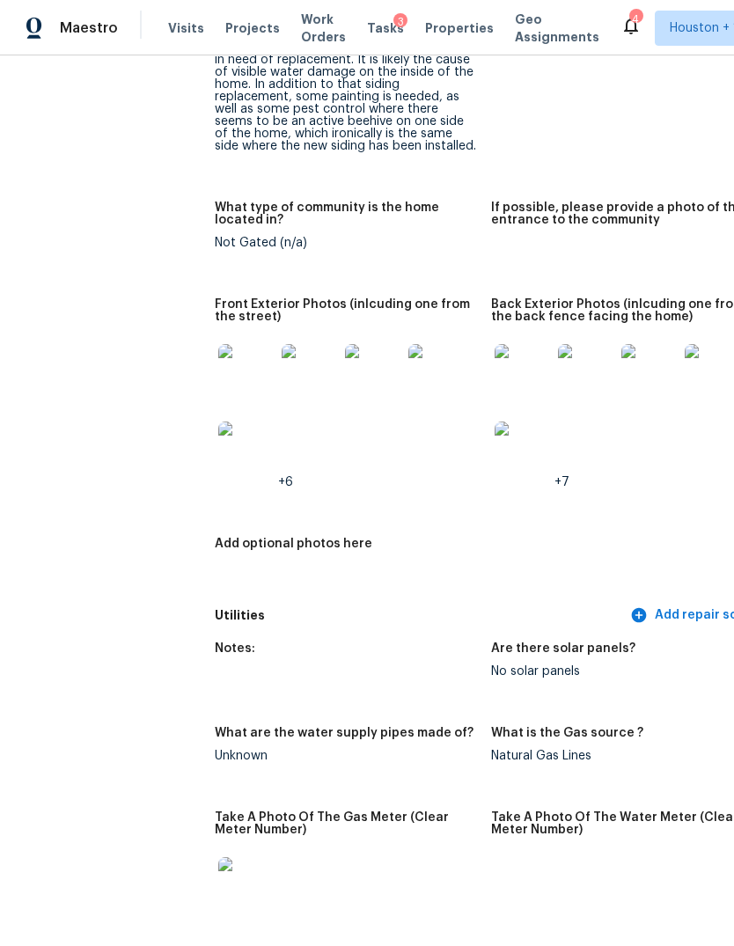
scroll to position [966, 0]
click at [495, 344] on img at bounding box center [523, 372] width 56 height 56
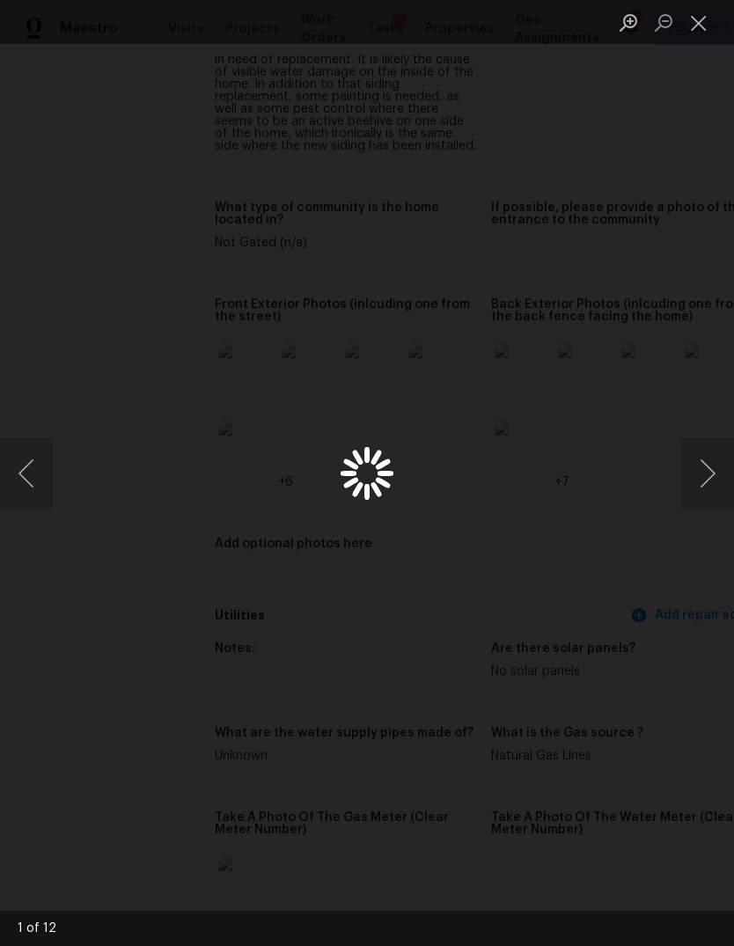
click at [489, 344] on div "Lightbox" at bounding box center [367, 473] width 734 height 946
click at [711, 462] on button "Next image" at bounding box center [707, 473] width 53 height 70
click at [706, 489] on button "Next image" at bounding box center [707, 473] width 53 height 70
click at [707, 478] on button "Next image" at bounding box center [707, 473] width 53 height 70
click at [705, 489] on button "Next image" at bounding box center [707, 473] width 53 height 70
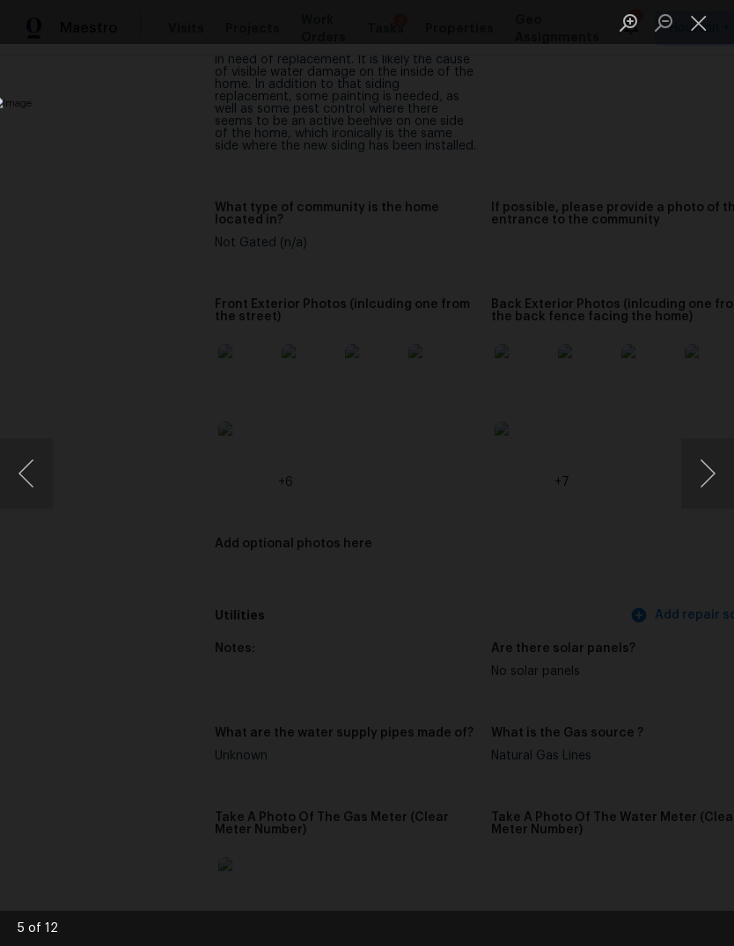
click at [702, 493] on button "Next image" at bounding box center [707, 473] width 53 height 70
click at [695, 496] on button "Next image" at bounding box center [707, 473] width 53 height 70
click at [702, 477] on button "Next image" at bounding box center [707, 473] width 53 height 70
click at [701, 468] on button "Next image" at bounding box center [707, 473] width 53 height 70
click at [702, 467] on button "Next image" at bounding box center [707, 473] width 53 height 70
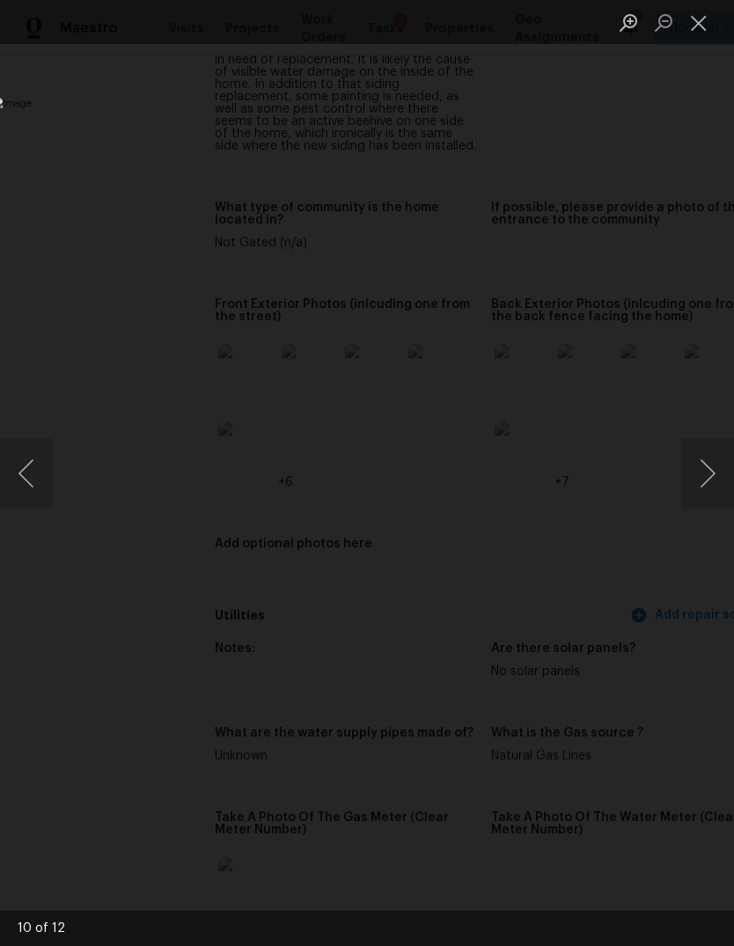
click at [702, 473] on button "Next image" at bounding box center [707, 473] width 53 height 70
click at [21, 468] on button "Previous image" at bounding box center [26, 473] width 53 height 70
click at [710, 20] on button "Close lightbox" at bounding box center [698, 22] width 35 height 31
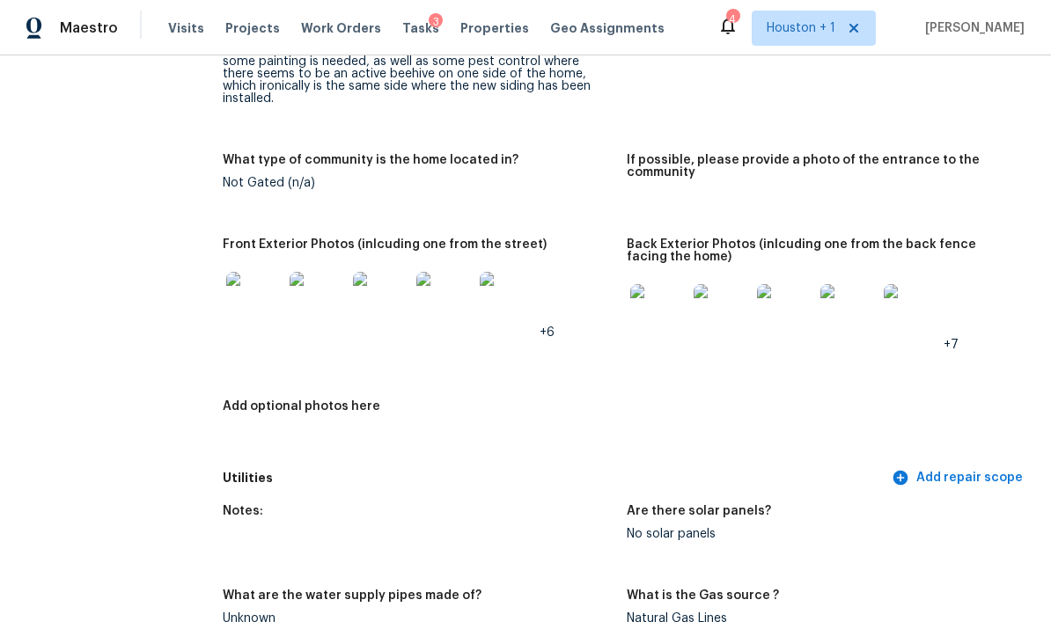
scroll to position [875, 0]
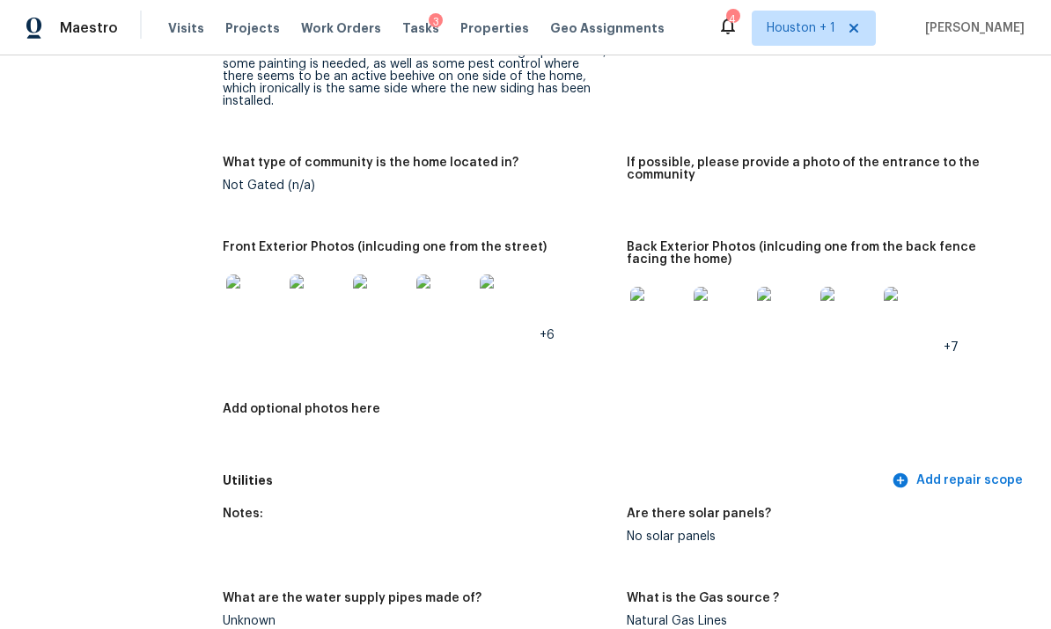
click at [247, 305] on img at bounding box center [254, 303] width 56 height 56
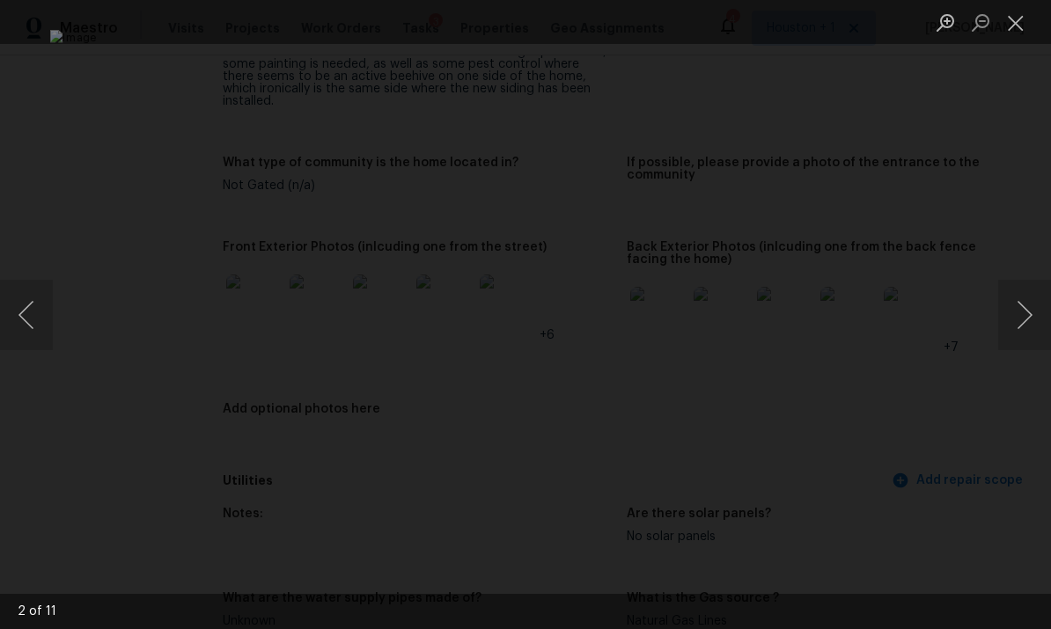
click at [733, 288] on button "Next image" at bounding box center [1024, 315] width 53 height 70
click at [733, 306] on button "Next image" at bounding box center [1024, 315] width 53 height 70
click at [733, 308] on button "Next image" at bounding box center [1024, 315] width 53 height 70
click at [733, 311] on button "Next image" at bounding box center [1024, 315] width 53 height 70
click at [43, 286] on button "Previous image" at bounding box center [26, 315] width 53 height 70
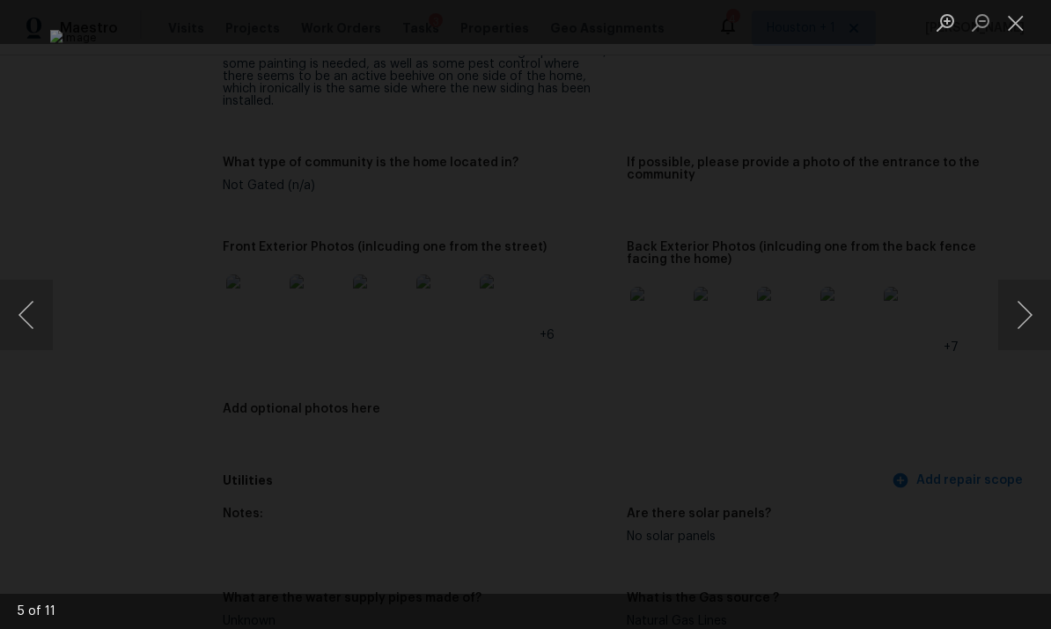
click at [733, 313] on button "Next image" at bounding box center [1024, 315] width 53 height 70
click at [733, 312] on button "Next image" at bounding box center [1024, 315] width 53 height 70
click at [733, 329] on button "Next image" at bounding box center [1024, 315] width 53 height 70
click at [733, 317] on button "Next image" at bounding box center [1024, 315] width 53 height 70
click at [733, 318] on button "Next image" at bounding box center [1024, 315] width 53 height 70
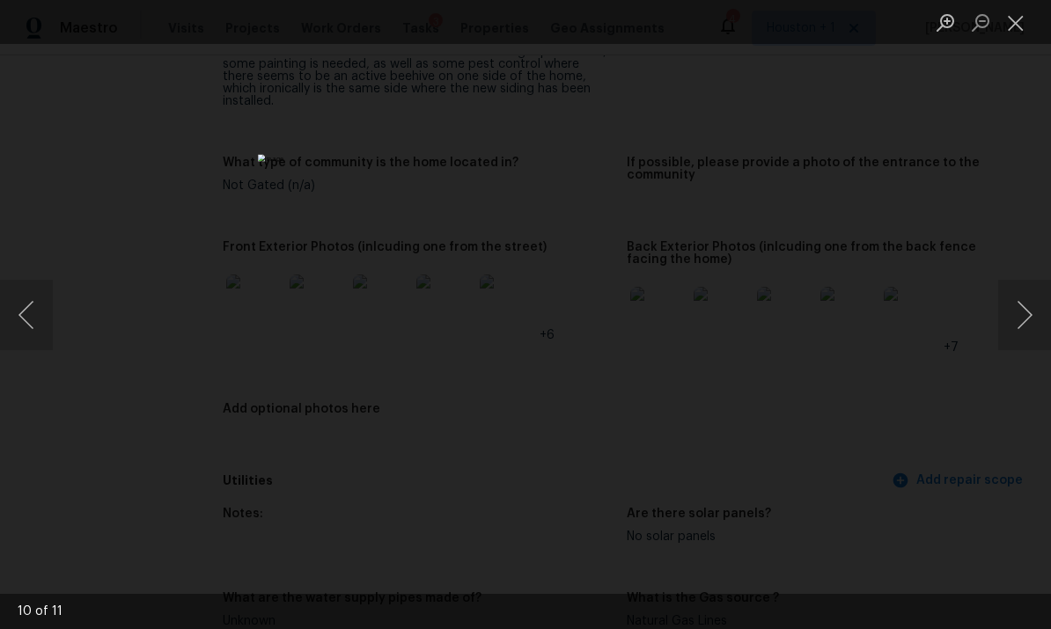
click at [733, 320] on button "Next image" at bounding box center [1024, 315] width 53 height 70
click at [733, 166] on div "Lightbox" at bounding box center [525, 314] width 1051 height 629
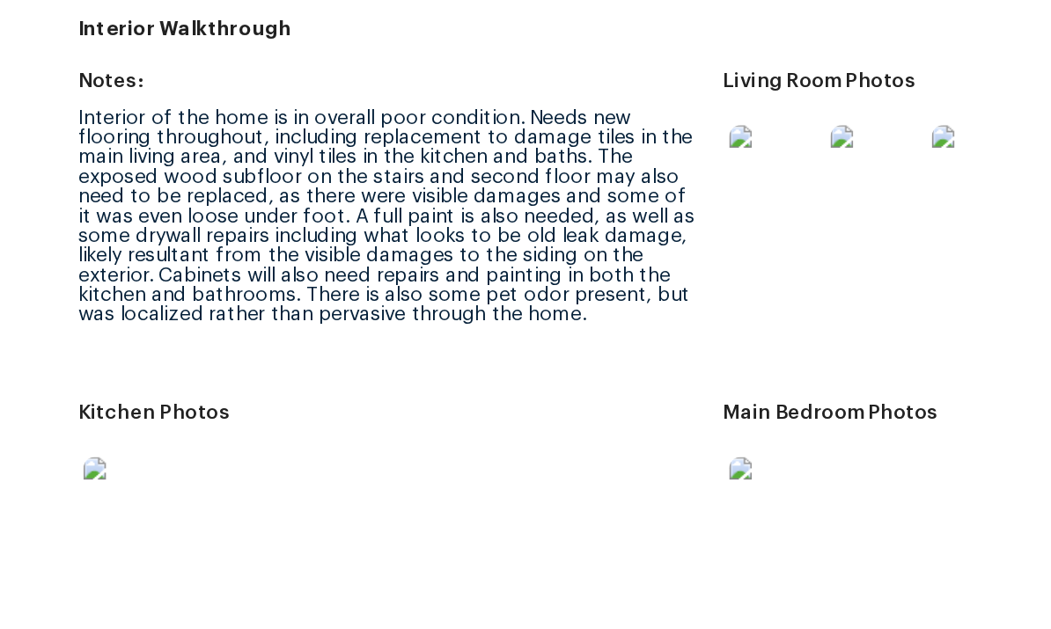
scroll to position [2067, 0]
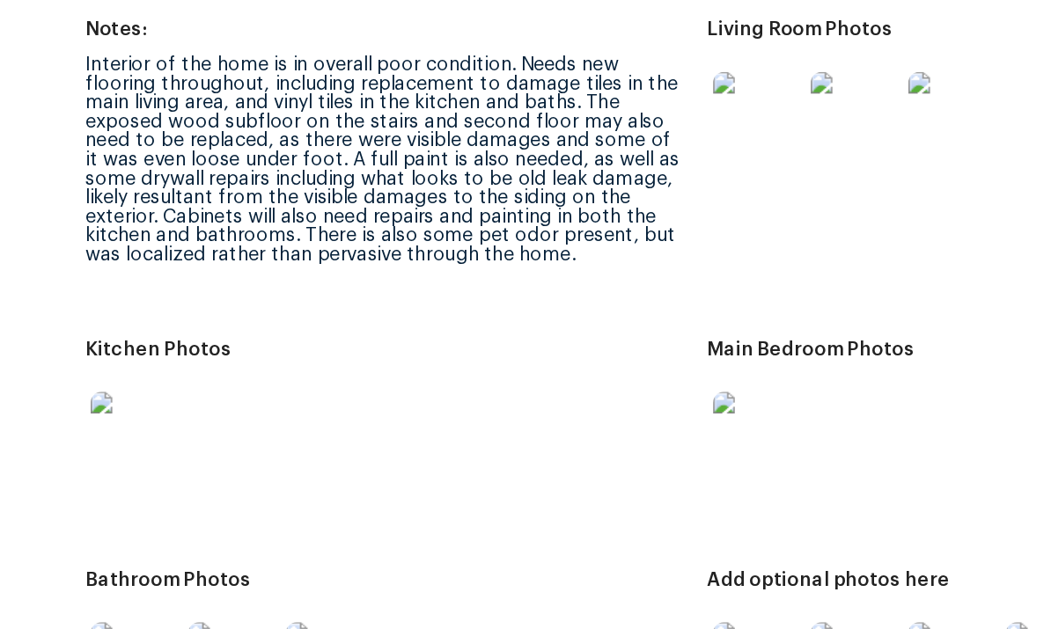
click at [226, 324] on img at bounding box center [254, 352] width 56 height 56
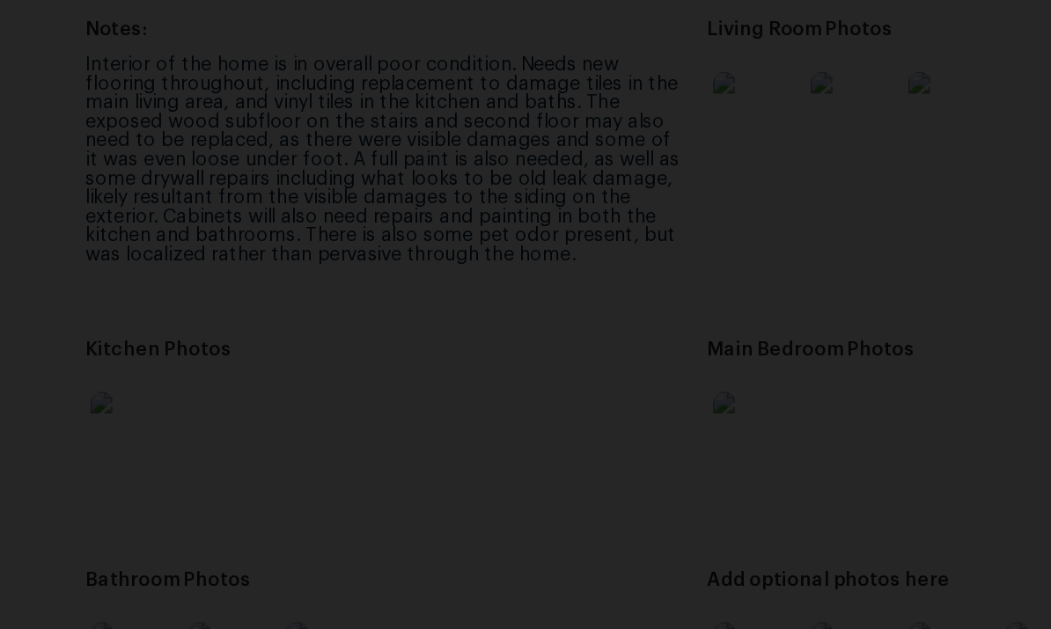
click at [665, 95] on div "Lightbox" at bounding box center [525, 314] width 1051 height 629
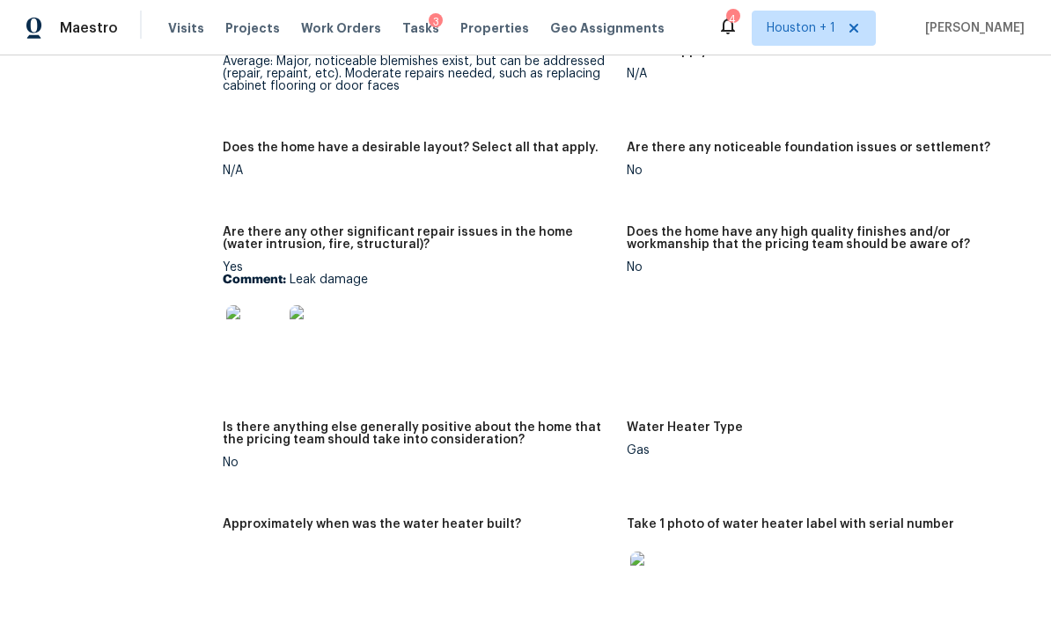
scroll to position [3071, 0]
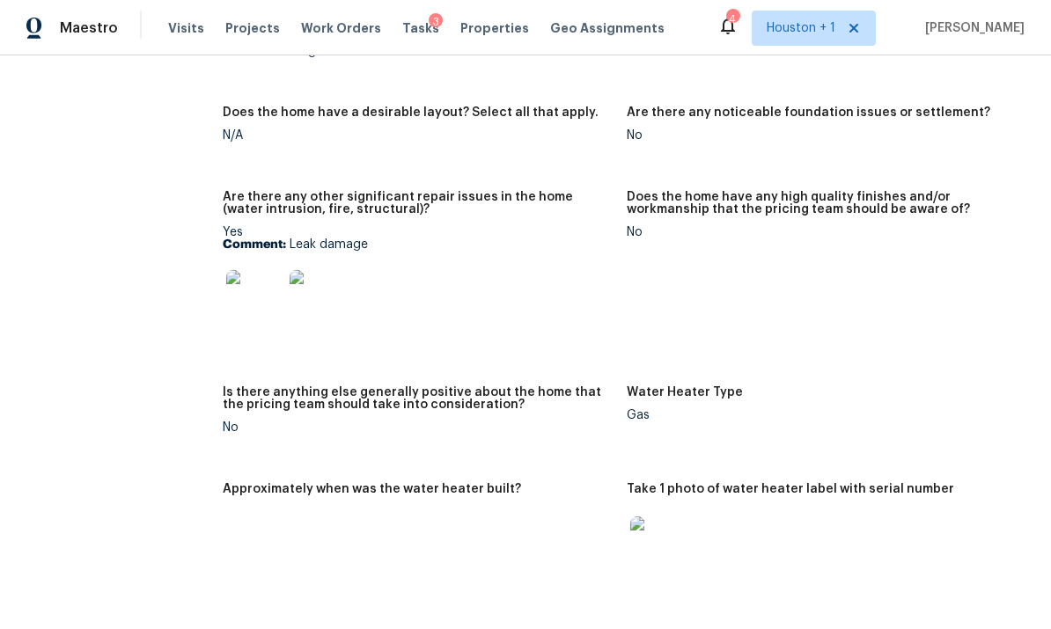
click at [252, 270] on img at bounding box center [254, 298] width 56 height 56
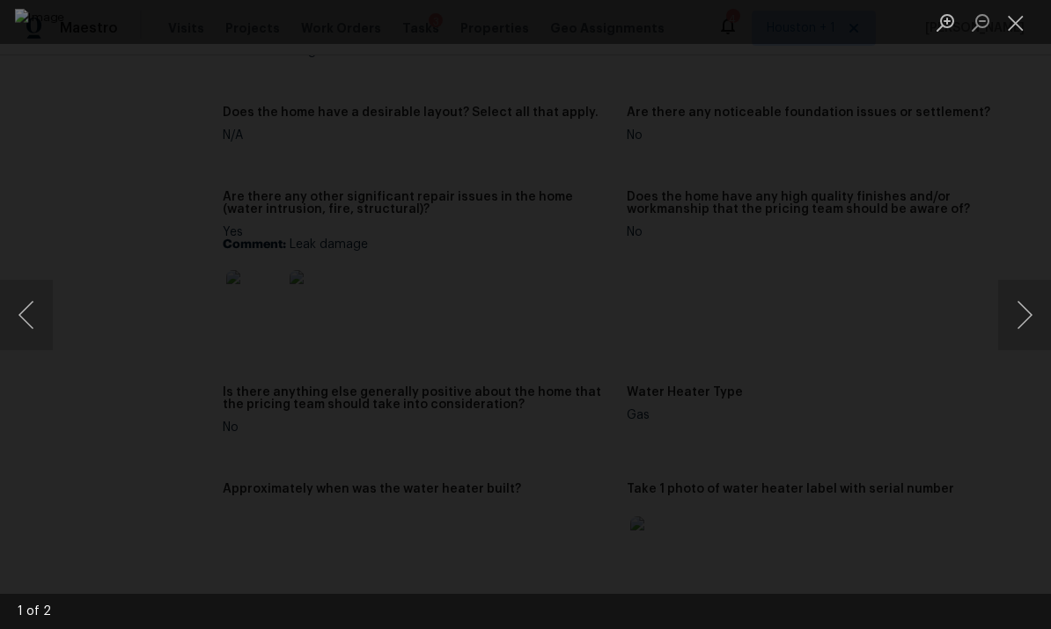
click at [733, 310] on button "Next image" at bounding box center [1024, 315] width 53 height 70
click at [733, 24] on button "Close lightbox" at bounding box center [1015, 22] width 35 height 31
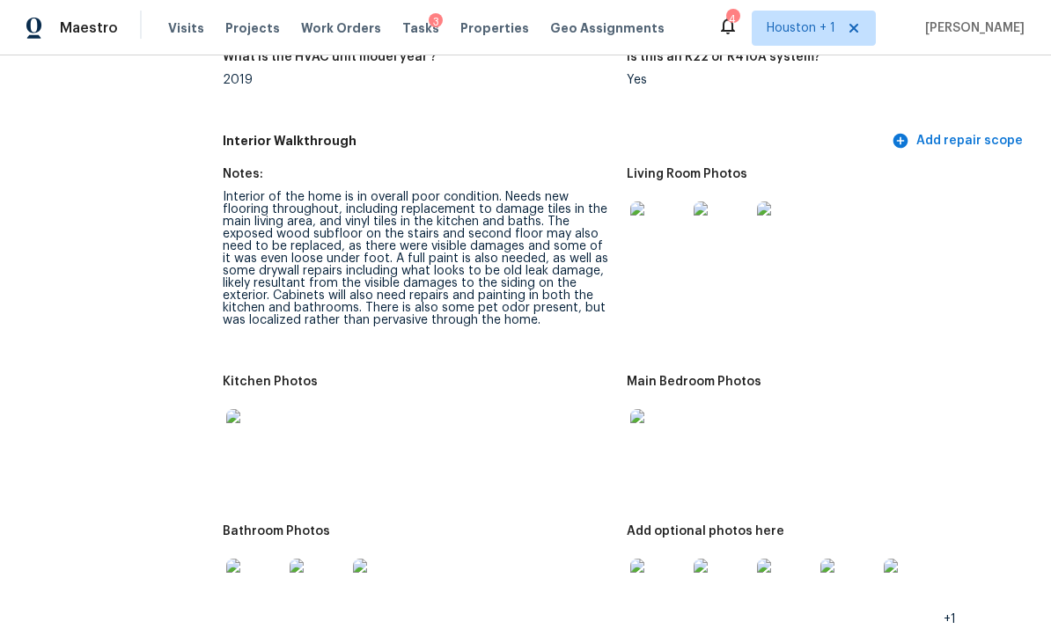
scroll to position [1978, 0]
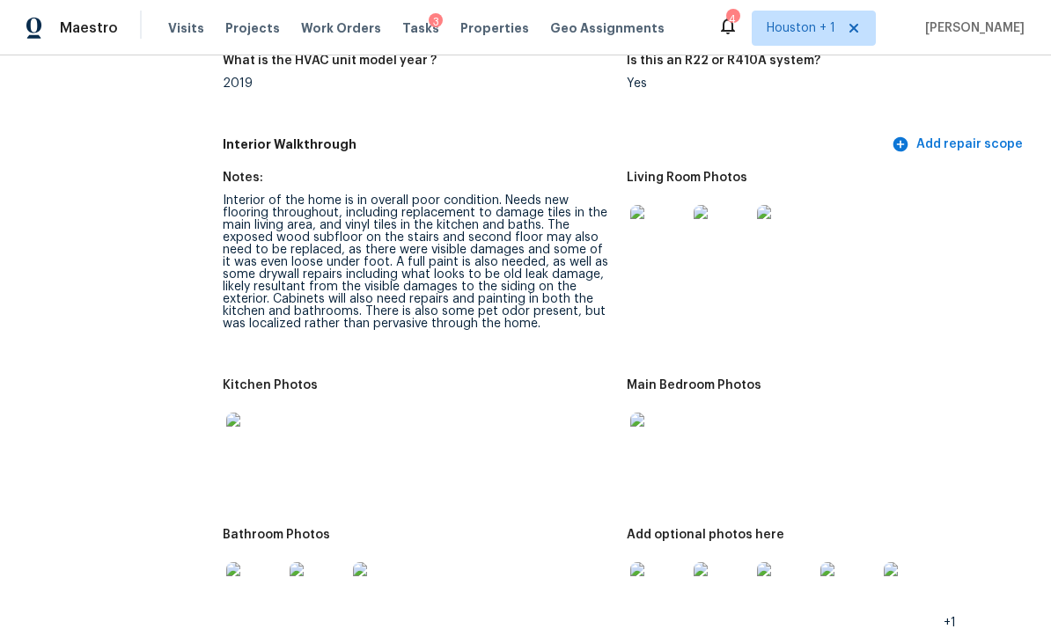
click at [260, 413] on img at bounding box center [254, 441] width 56 height 56
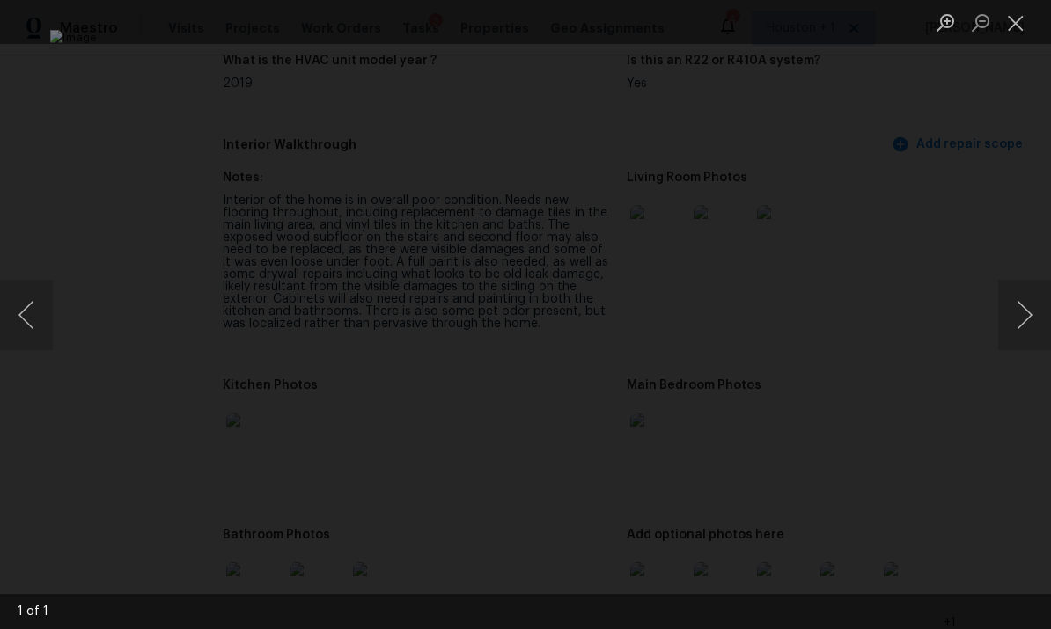
click at [733, 186] on div "Lightbox" at bounding box center [525, 314] width 1051 height 629
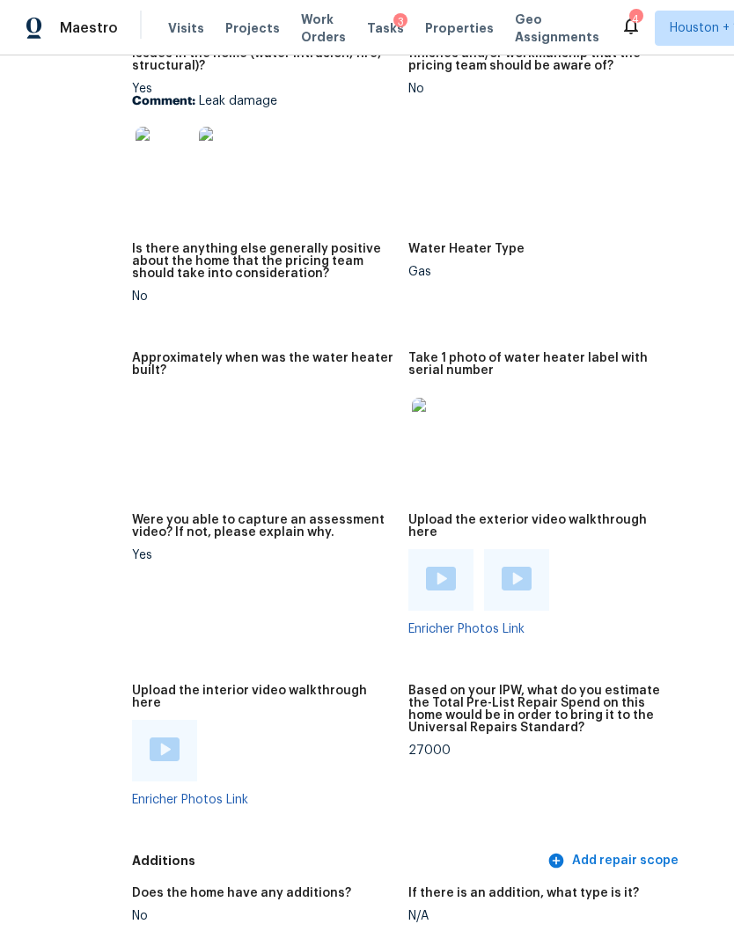
scroll to position [3715, 81]
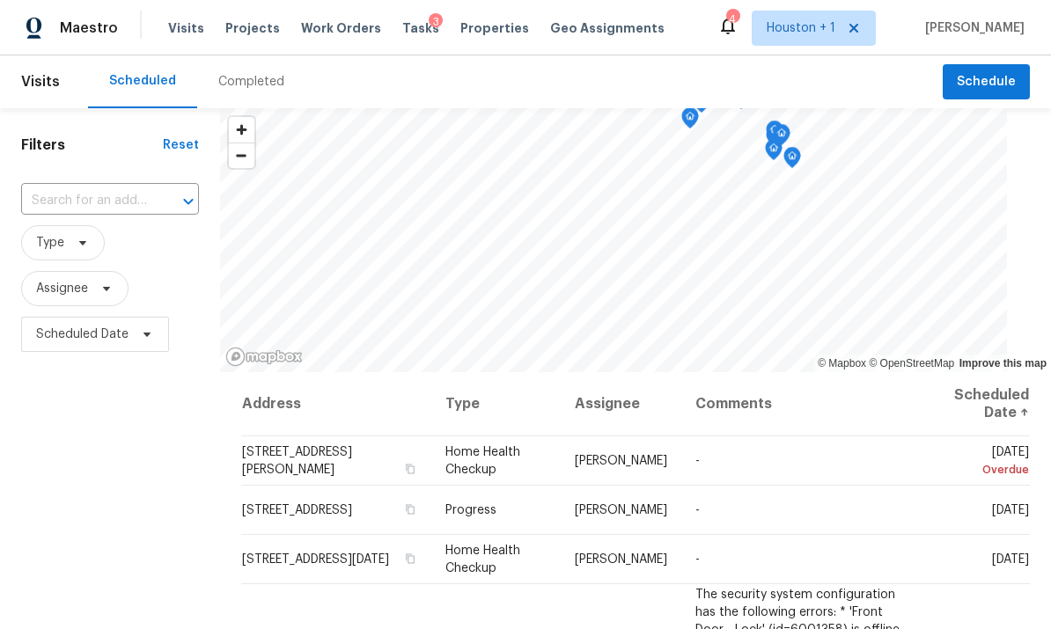
click at [236, 32] on span "Projects" at bounding box center [252, 28] width 55 height 18
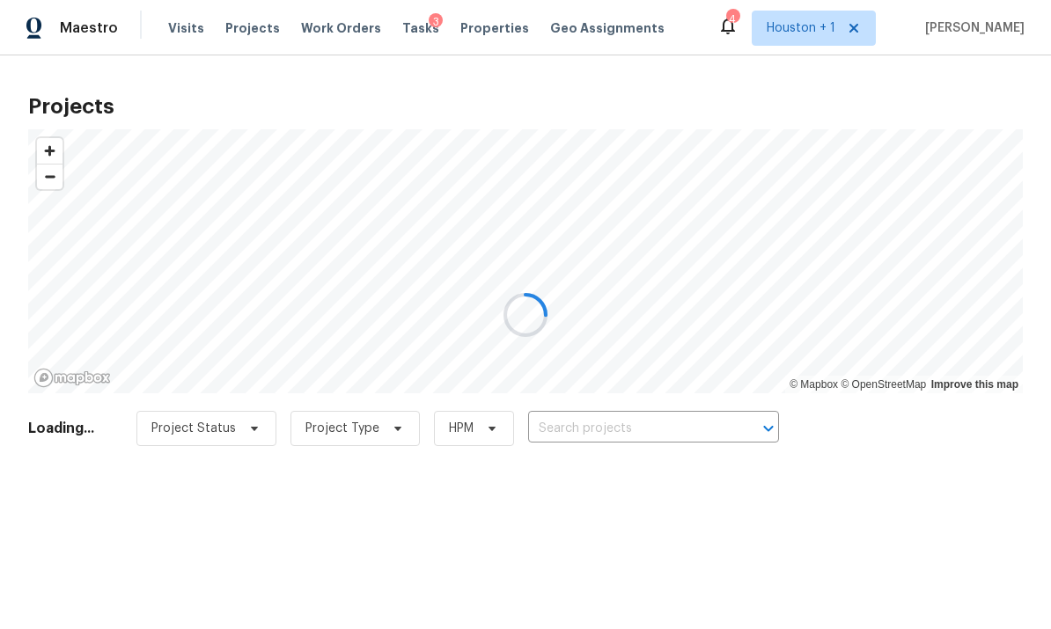
click at [681, 428] on div at bounding box center [525, 314] width 1051 height 629
click at [651, 421] on div at bounding box center [525, 314] width 1051 height 629
click at [637, 414] on div at bounding box center [525, 314] width 1051 height 629
click at [643, 416] on div at bounding box center [525, 314] width 1051 height 629
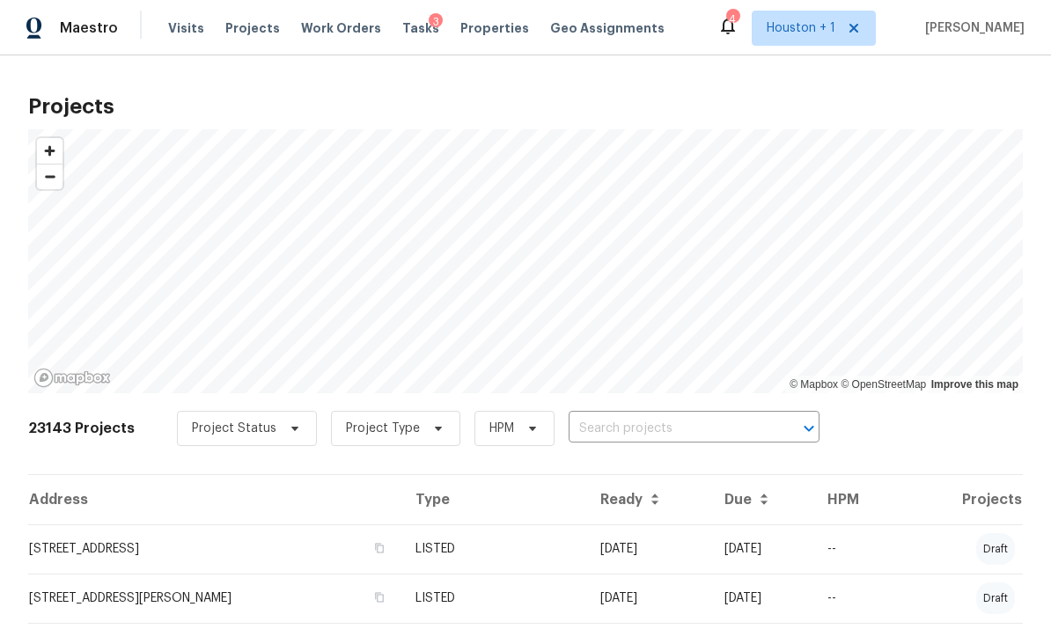
click at [645, 433] on input "text" at bounding box center [670, 428] width 202 height 27
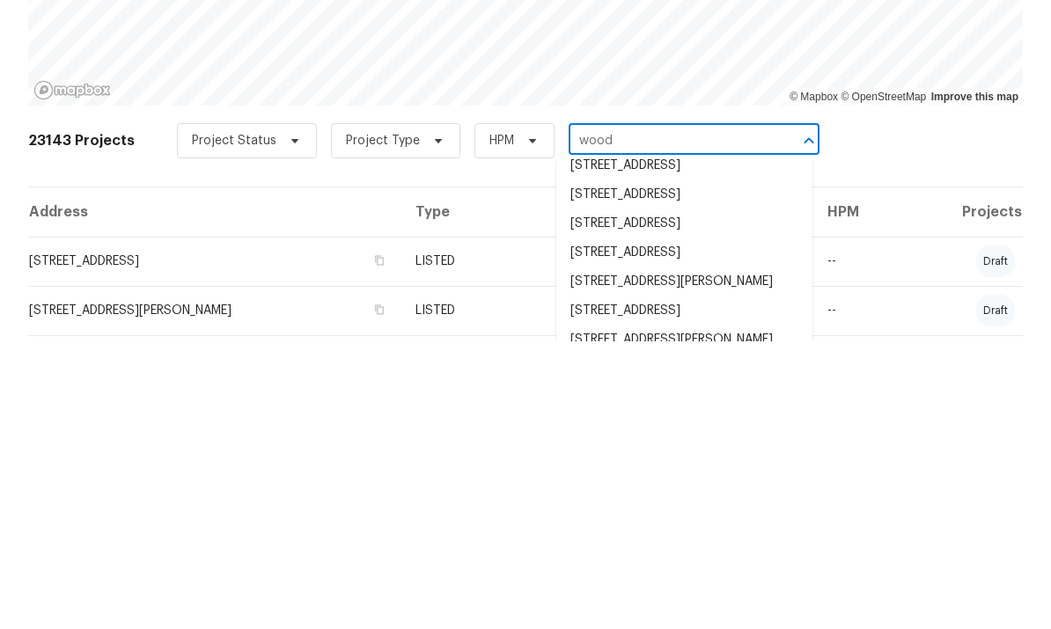
scroll to position [109, 0]
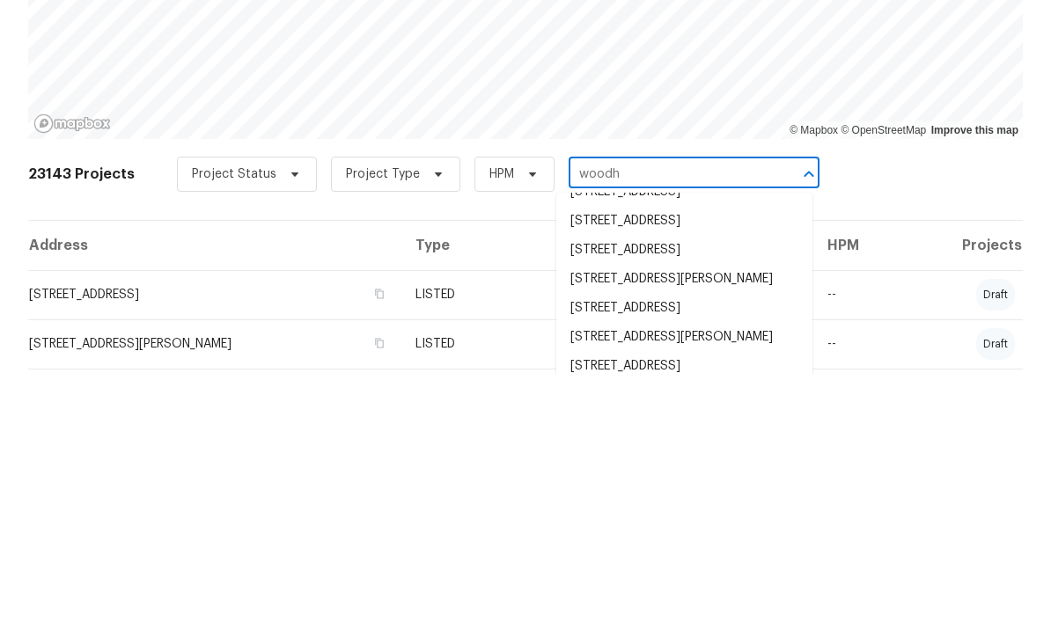
type input "woodho"
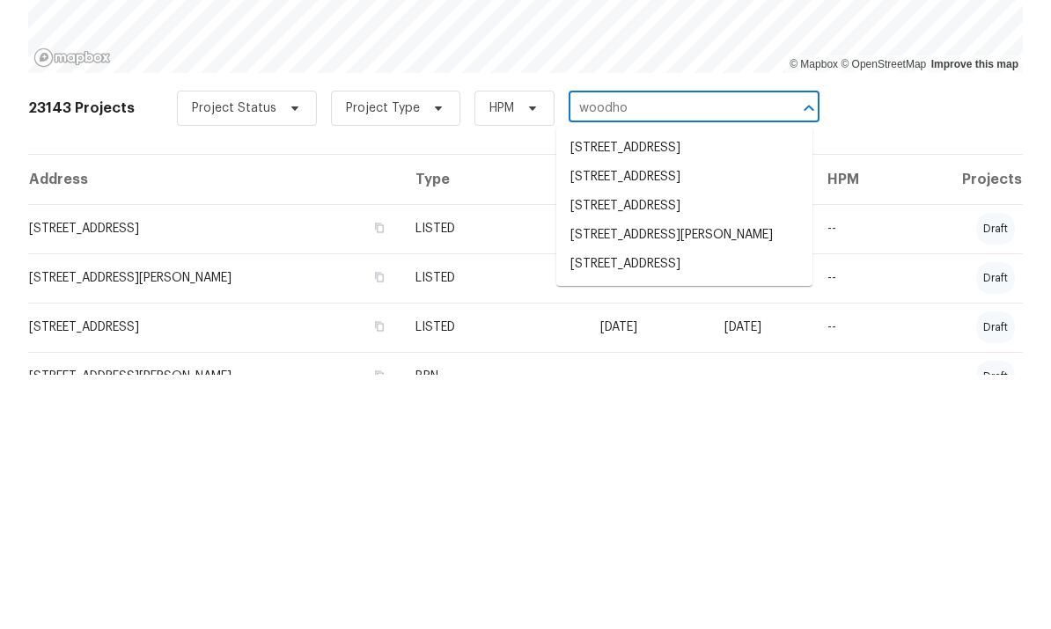
scroll to position [88, 0]
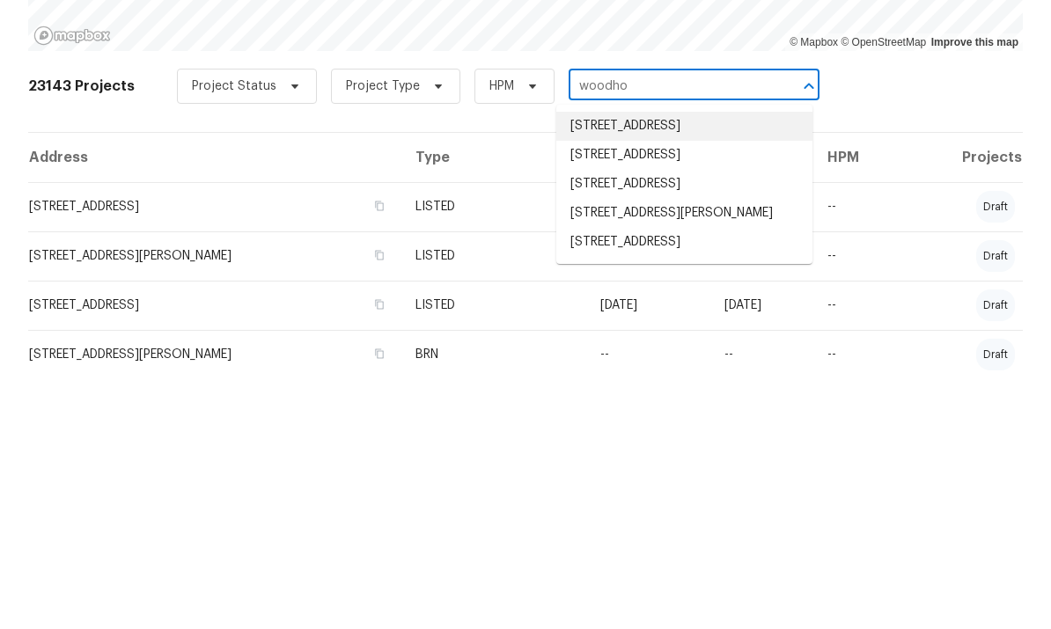
click at [739, 366] on li "[STREET_ADDRESS]" at bounding box center [684, 380] width 256 height 29
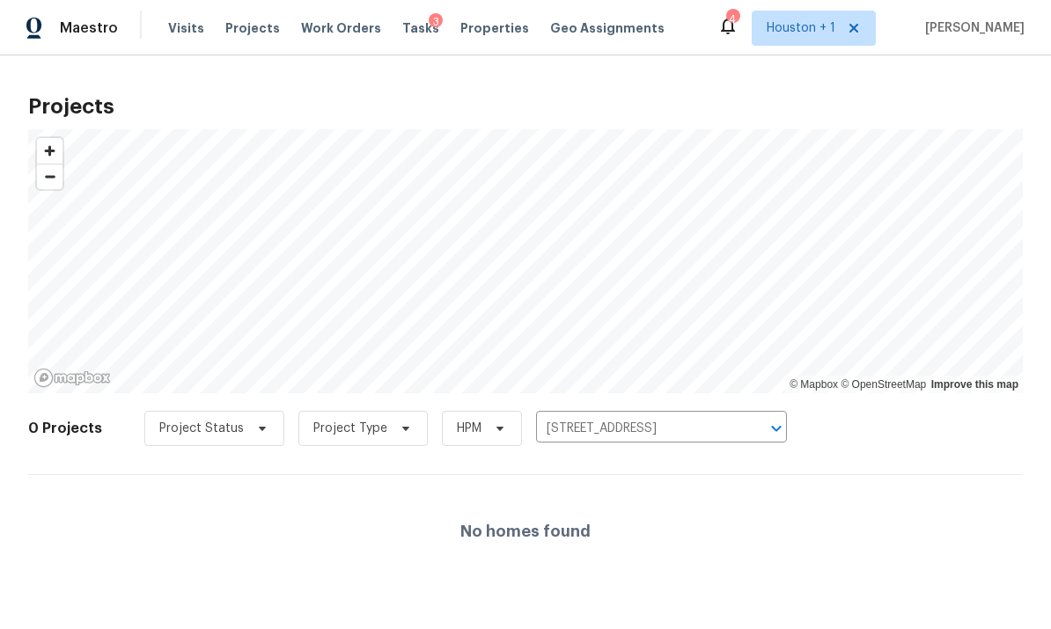
click at [746, 440] on button "Clear" at bounding box center [753, 428] width 25 height 25
click at [711, 425] on input "text" at bounding box center [637, 428] width 202 height 27
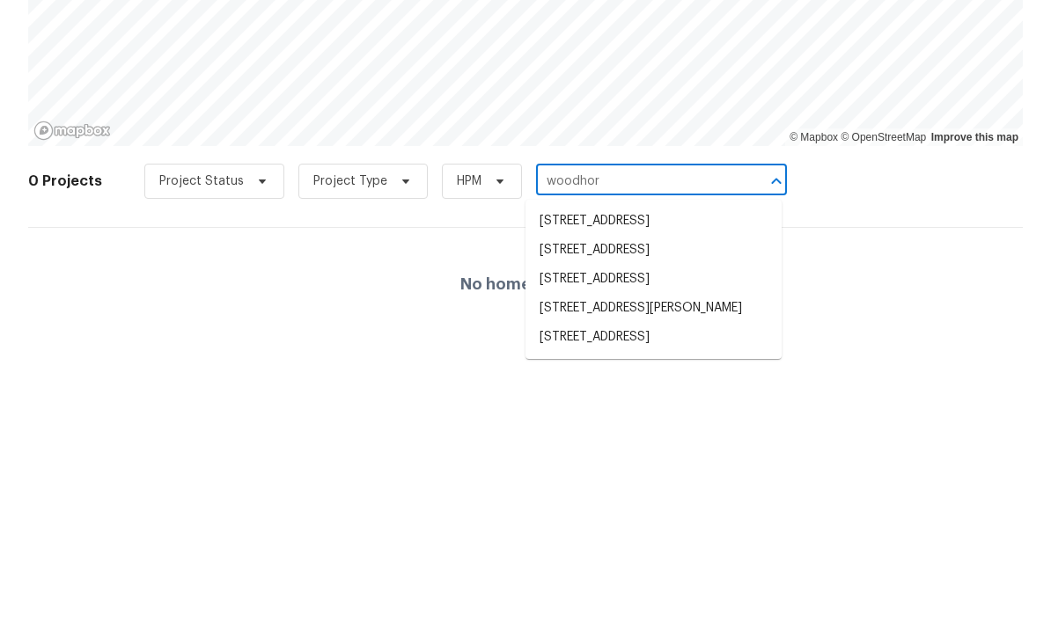
type input "woodhorn"
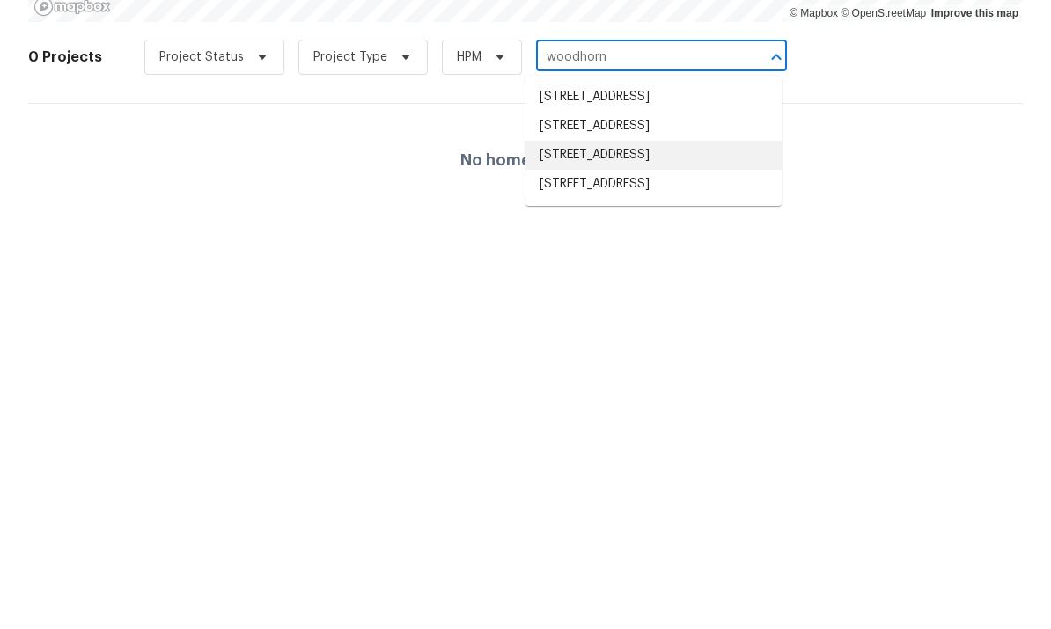
click at [673, 512] on li "[STREET_ADDRESS]" at bounding box center [654, 526] width 256 height 29
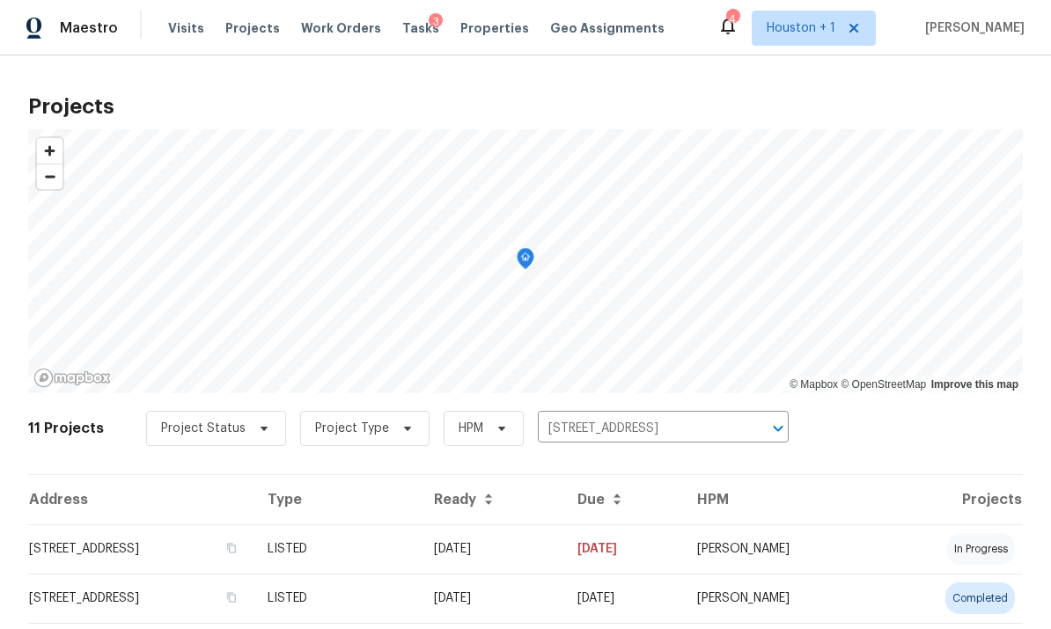
click at [97, 555] on td "[STREET_ADDRESS]" at bounding box center [140, 549] width 225 height 49
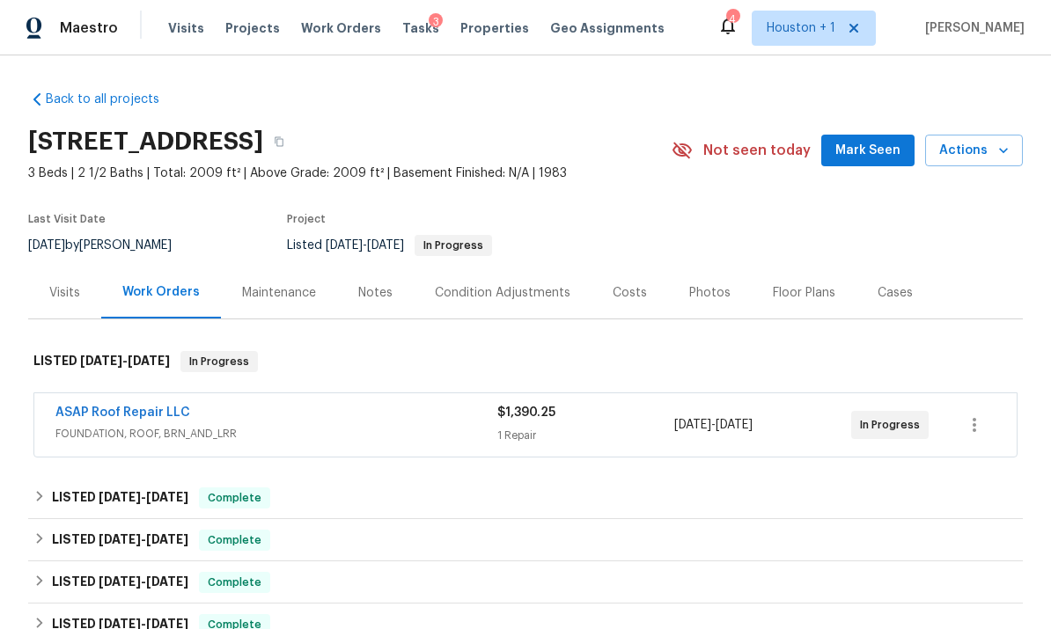
click at [88, 418] on link "ASAP Roof Repair LLC" at bounding box center [122, 413] width 135 height 12
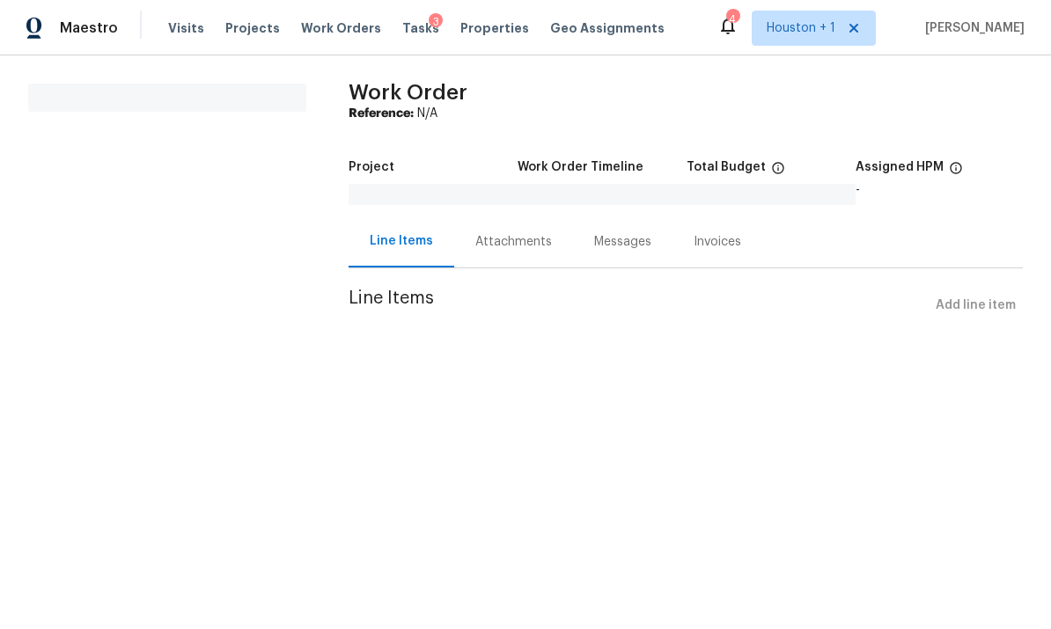
click at [504, 242] on div "Attachments" at bounding box center [513, 242] width 77 height 18
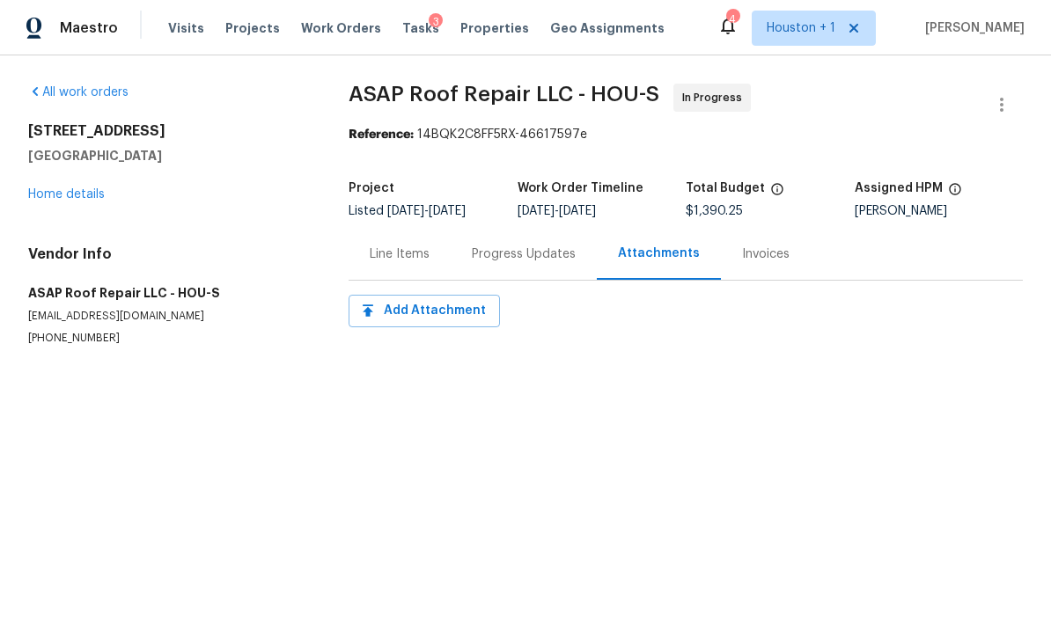
click at [543, 260] on div "Progress Updates" at bounding box center [524, 255] width 104 height 18
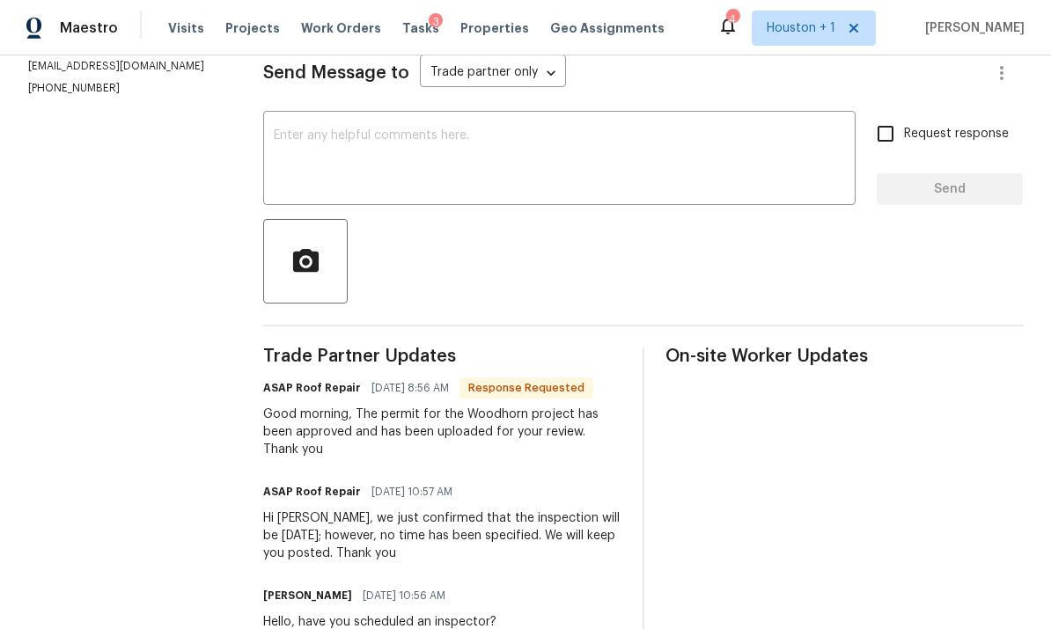
scroll to position [247, 0]
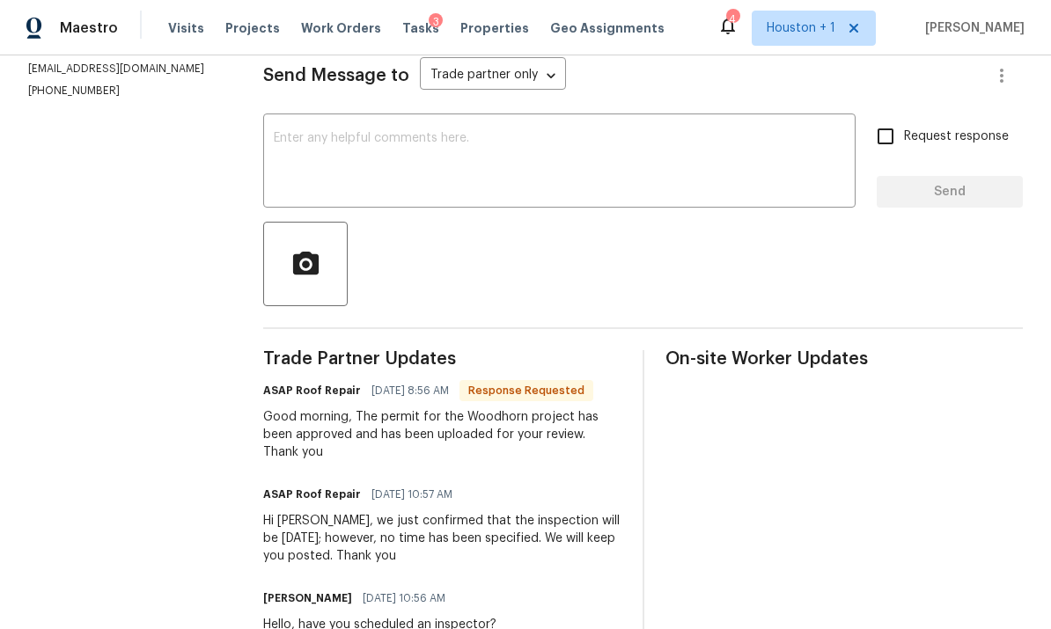
click at [694, 207] on div "x ​" at bounding box center [559, 163] width 592 height 90
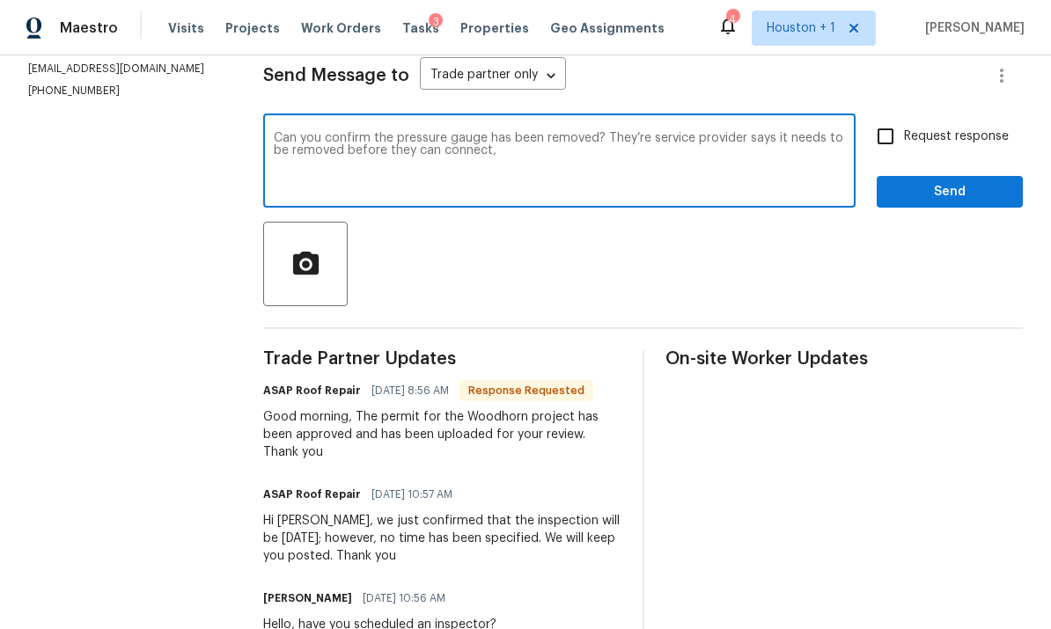
type textarea "Can you confirm the pressure gauge has been removed? They’re service provider s…"
click at [921, 128] on span "Request response" at bounding box center [956, 137] width 105 height 18
click at [904, 128] on input "Request response" at bounding box center [885, 136] width 37 height 37
checkbox input "true"
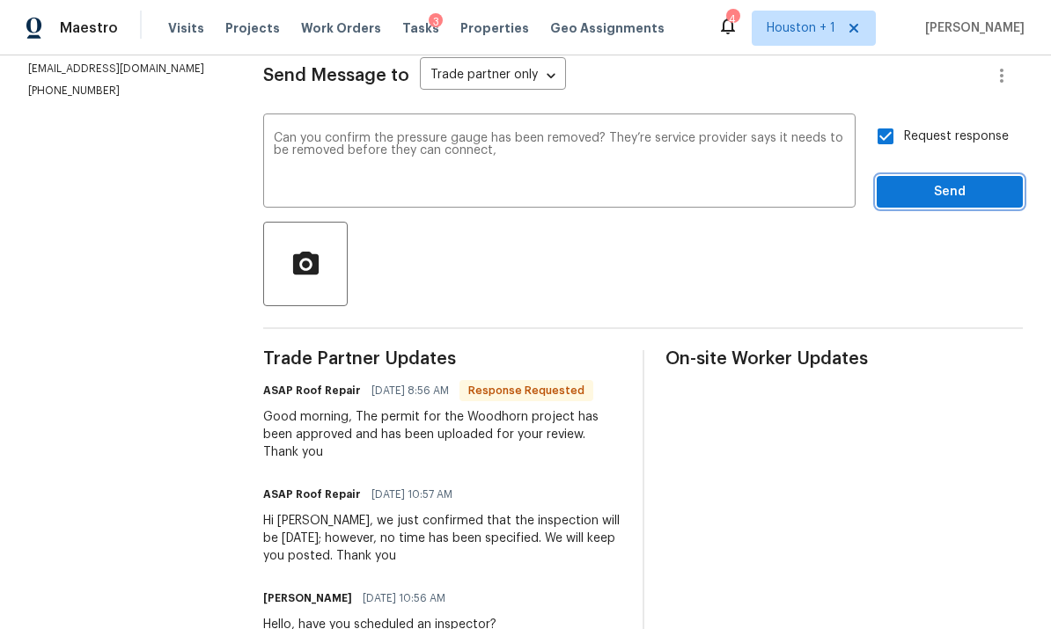
click at [941, 188] on span "Send" at bounding box center [950, 192] width 118 height 22
